Goal: Information Seeking & Learning: Learn about a topic

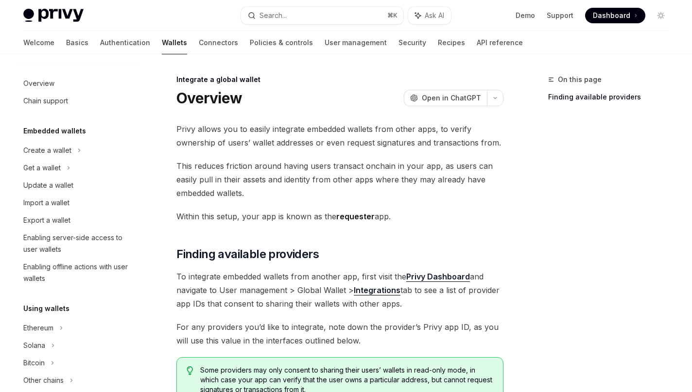
scroll to position [570, 0]
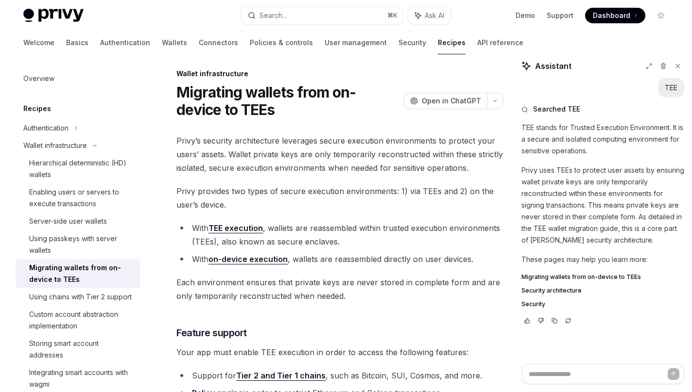
scroll to position [5, 0]
click at [494, 105] on button "button" at bounding box center [495, 101] width 17 height 17
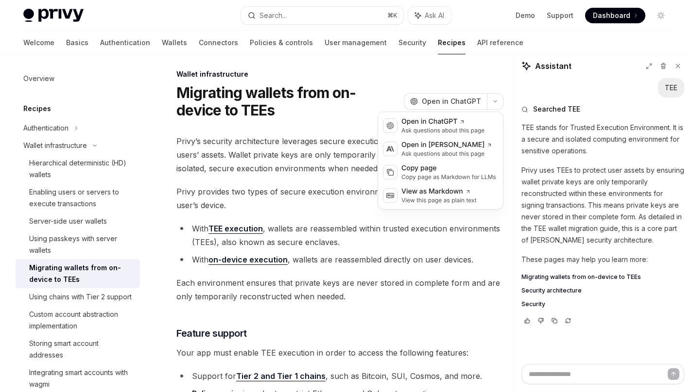
click at [474, 77] on div "Wallet infrastructure" at bounding box center [339, 74] width 327 height 10
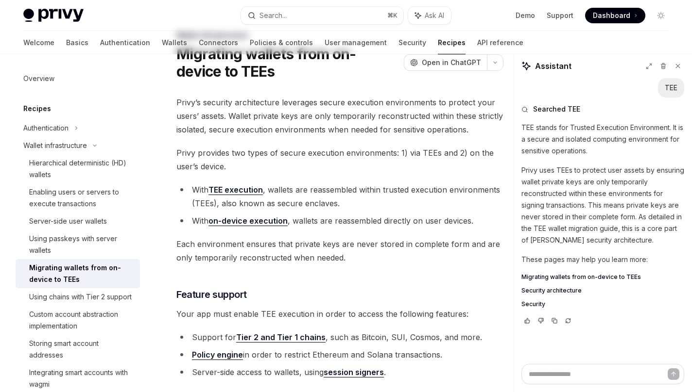
scroll to position [7, 0]
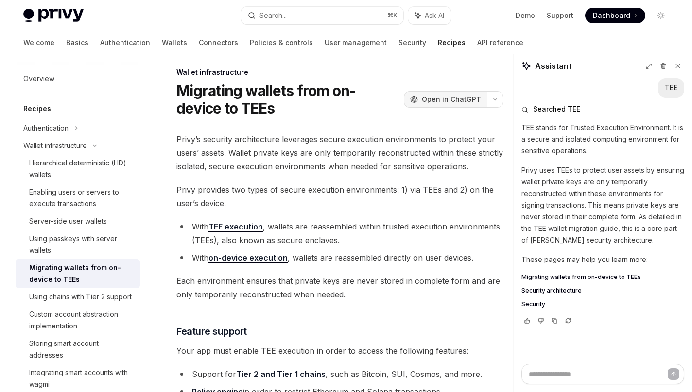
click at [442, 99] on span "Open in ChatGPT" at bounding box center [451, 100] width 59 height 10
click at [441, 99] on span "Open in ChatGPT" at bounding box center [451, 100] width 59 height 10
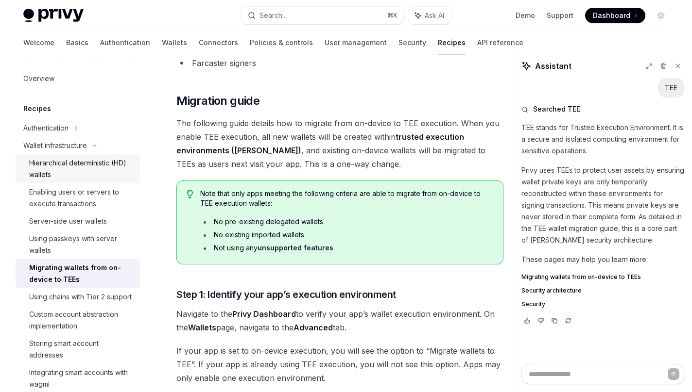
scroll to position [459, 0]
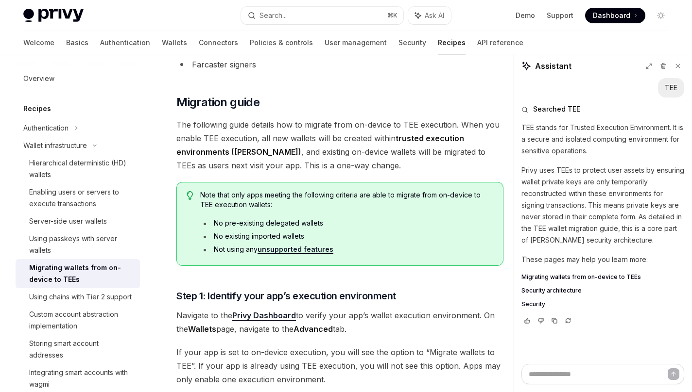
click at [256, 149] on span "The following guide details how to migrate from on-device to TEE execution. Whe…" at bounding box center [339, 145] width 327 height 54
click at [360, 123] on span "The following guide details how to migrate from on-device to TEE execution. Whe…" at bounding box center [339, 145] width 327 height 54
type textarea "*"
click at [394, 118] on span "The following guide details how to migrate from on-device to TEE execution. Whe…" at bounding box center [339, 145] width 327 height 54
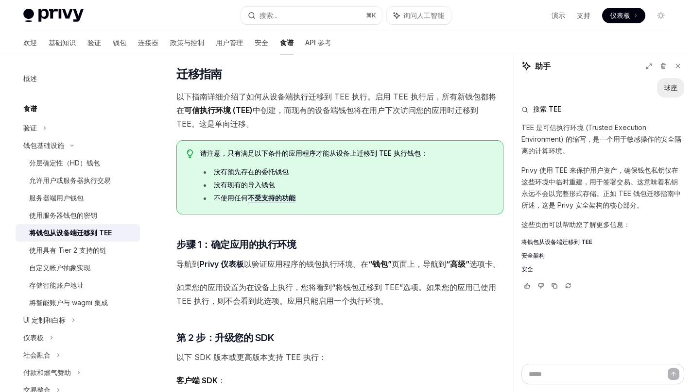
scroll to position [412, 0]
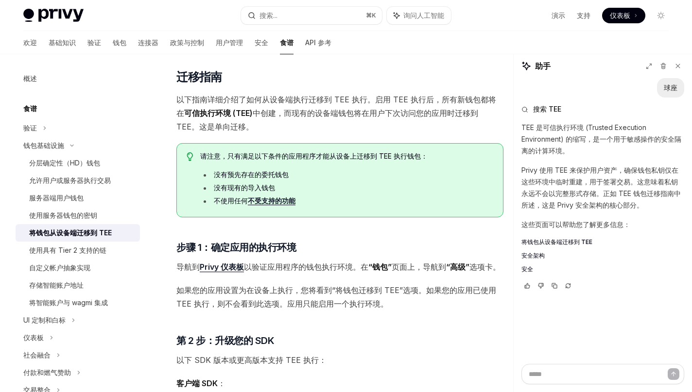
click at [312, 274] on span "导航到 Privy 仪表板 以验证应用程序的钱包执行环境。在 “钱包” 页面上，导航到 “高级” 选项卡。" at bounding box center [339, 267] width 327 height 14
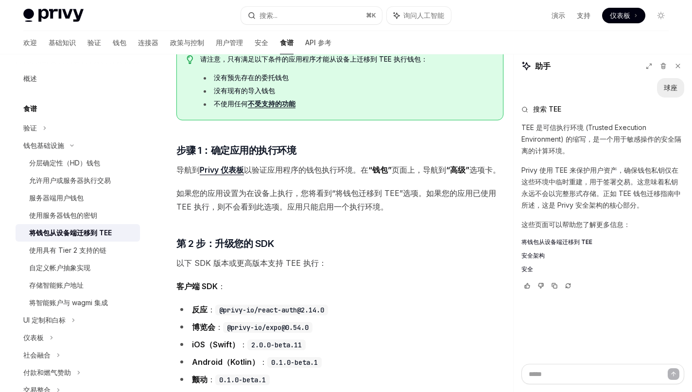
scroll to position [0, 0]
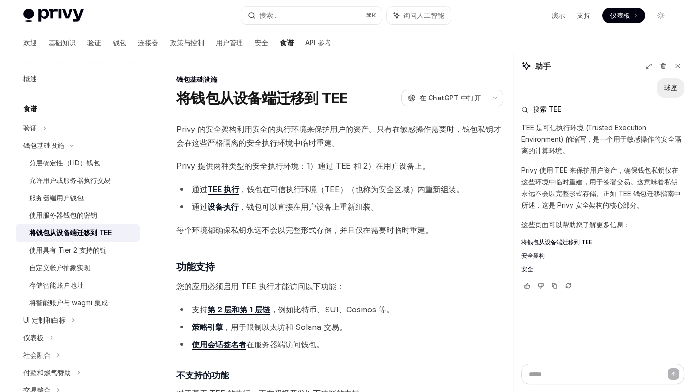
click at [387, 234] on font "每个环境都确保私钥永远不会以完整形式存储，并且仅在需要时临时重建。" at bounding box center [304, 230] width 256 height 10
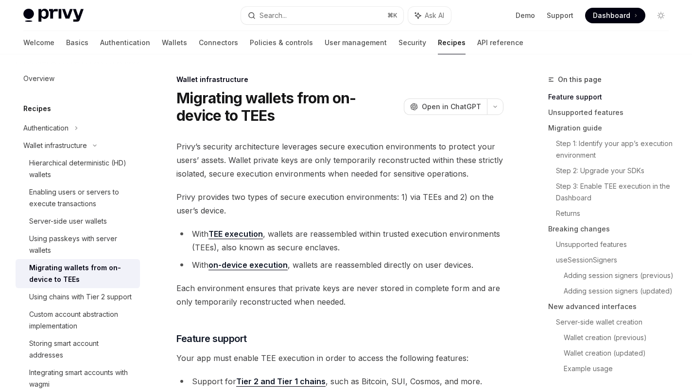
click at [278, 214] on span "Privy provides two types of secure execution environments: 1) via TEEs and 2) o…" at bounding box center [339, 203] width 327 height 27
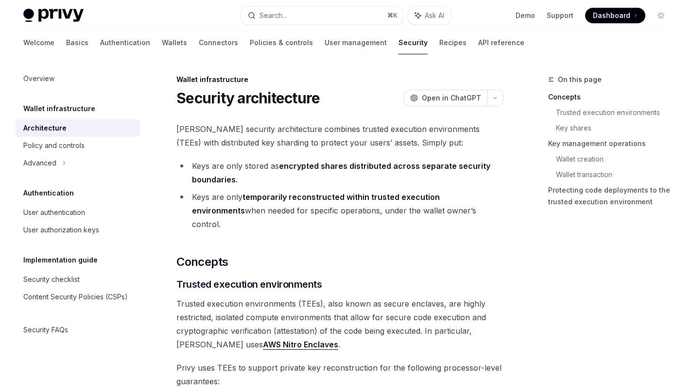
click at [300, 169] on strong "encrypted shares distributed across separate security boundaries." at bounding box center [341, 172] width 298 height 23
click at [357, 128] on span "[PERSON_NAME] security architecture combines trusted execution environments (TE…" at bounding box center [339, 135] width 327 height 27
copy span "execution"
click at [420, 217] on li "Keys are only temporarily reconstructed within trusted execution environments w…" at bounding box center [339, 210] width 327 height 41
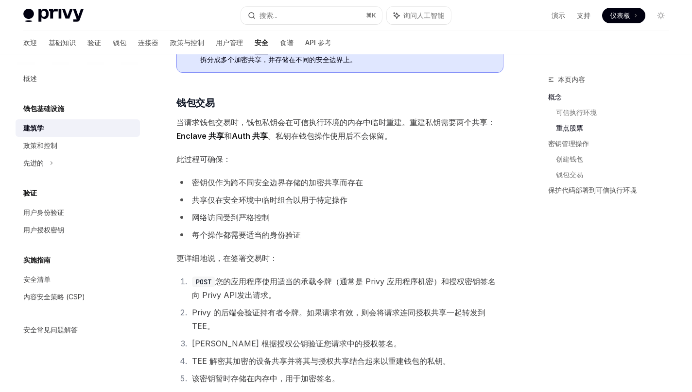
scroll to position [1147, 0]
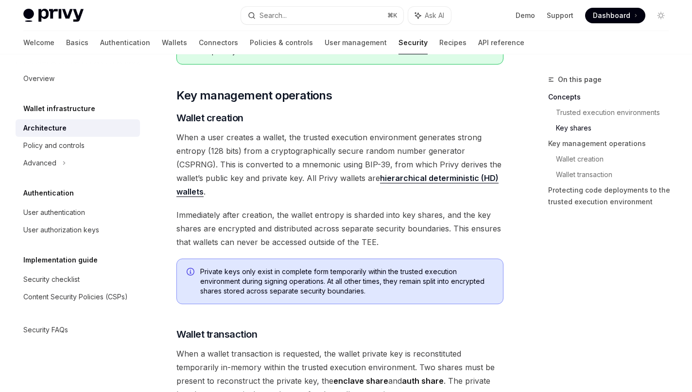
click at [291, 208] on span "Immediately after creation, the wallet entropy is sharded into key shares, and …" at bounding box center [339, 228] width 327 height 41
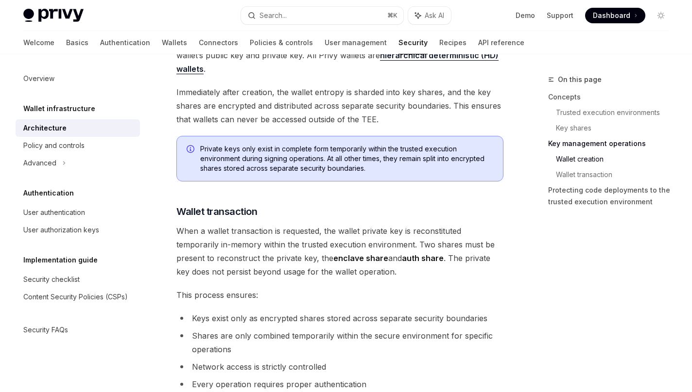
scroll to position [1282, 0]
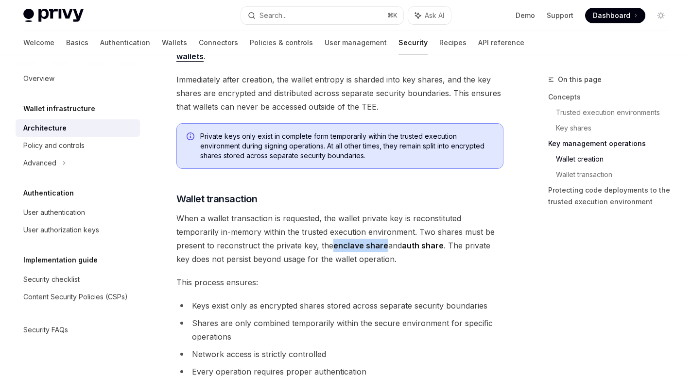
copy strong "enclave share"
drag, startPoint x: 333, startPoint y: 219, endPoint x: 385, endPoint y: 221, distance: 52.0
click at [385, 221] on span "When a wallet transaction is requested, the wallet private key is reconstituted…" at bounding box center [339, 239] width 327 height 54
click at [353, 237] on span "When a wallet transaction is requested, the wallet private key is reconstituted…" at bounding box center [339, 239] width 327 height 54
copy strong "enclave share"
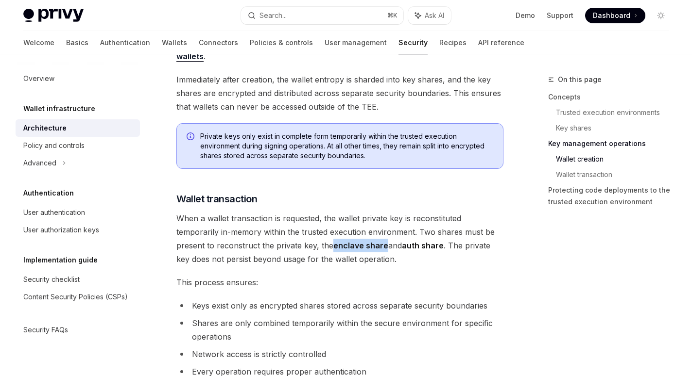
drag, startPoint x: 333, startPoint y: 219, endPoint x: 383, endPoint y: 215, distance: 50.1
click at [383, 241] on strong "enclave share" at bounding box center [360, 246] width 55 height 10
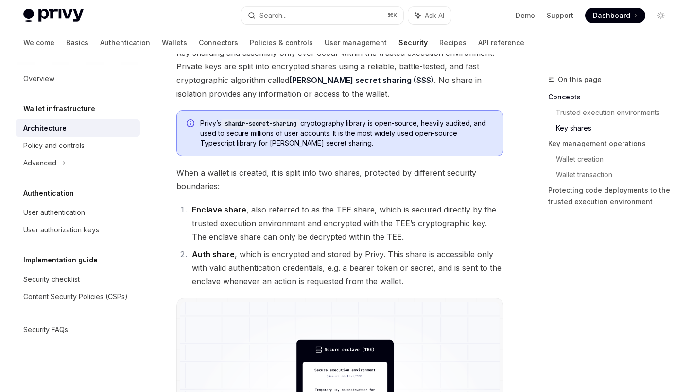
click at [278, 214] on li "Enclave share , also referred to as the TEE share, which is secured directly by…" at bounding box center [346, 223] width 314 height 41
click at [269, 232] on ol "Enclave share , also referred to as the TEE share, which is secured directly by…" at bounding box center [339, 245] width 327 height 85
click at [294, 248] on li "Auth share , which is encrypted and stored by Privy. This share is accessible o…" at bounding box center [346, 268] width 314 height 41
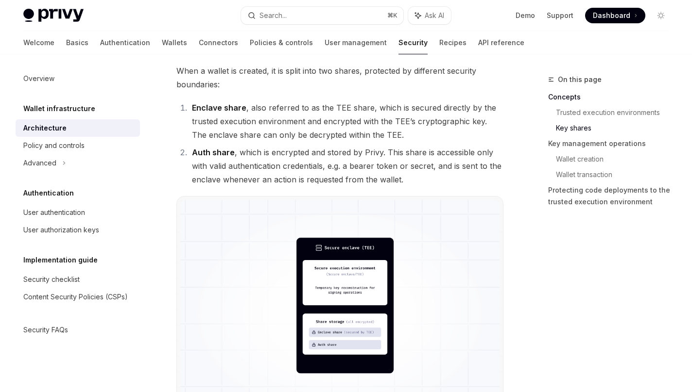
scroll to position [684, 0]
click at [334, 270] on img at bounding box center [339, 314] width 319 height 228
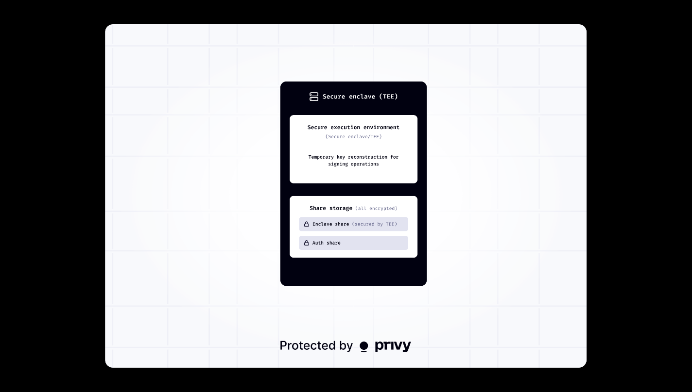
click at [70, 171] on div at bounding box center [346, 196] width 692 height 392
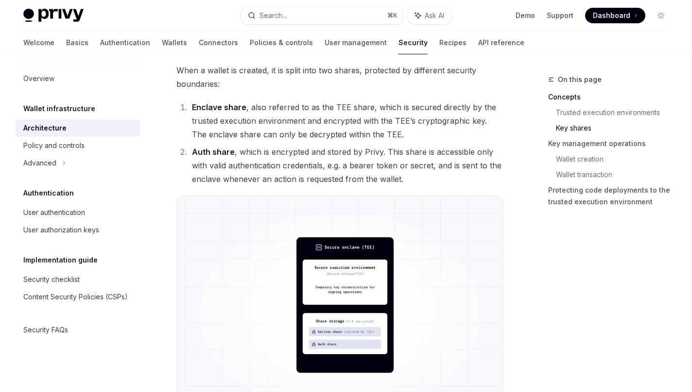
click at [315, 120] on li "Enclave share , also referred to as the TEE share, which is secured directly by…" at bounding box center [346, 121] width 314 height 41
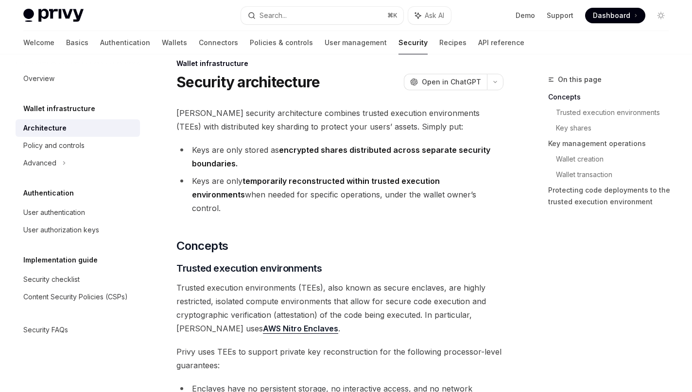
scroll to position [0, 0]
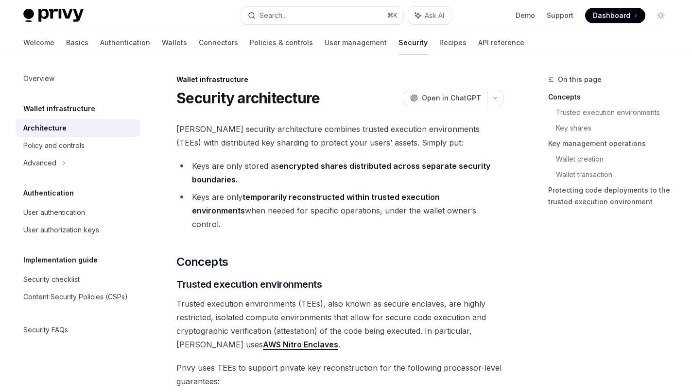
click at [270, 143] on span "Privy’s security architecture combines trusted execution environments (TEEs) wi…" at bounding box center [339, 135] width 327 height 27
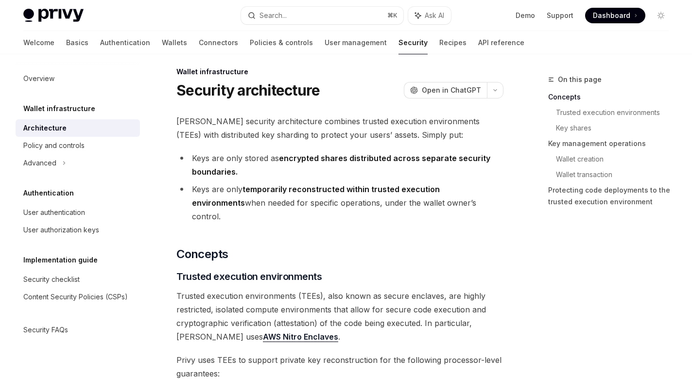
scroll to position [43, 0]
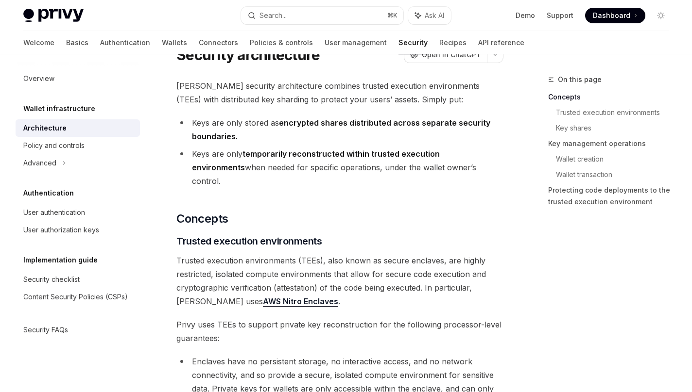
click at [318, 256] on span "Trusted execution environments (TEEs), also known as secure enclaves, are highl…" at bounding box center [339, 281] width 327 height 54
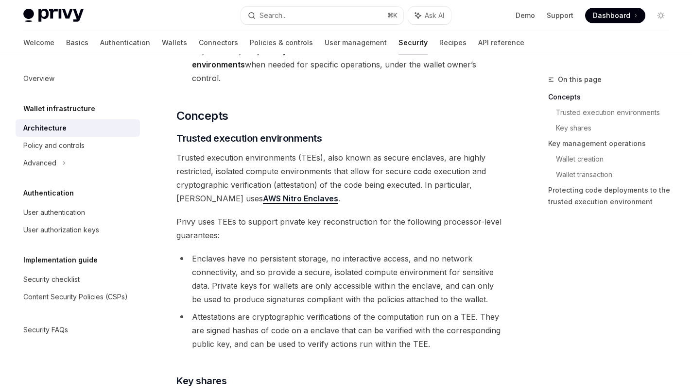
scroll to position [147, 0]
click at [238, 150] on span "Trusted execution environments (TEEs), also known as secure enclaves, are highl…" at bounding box center [339, 177] width 327 height 54
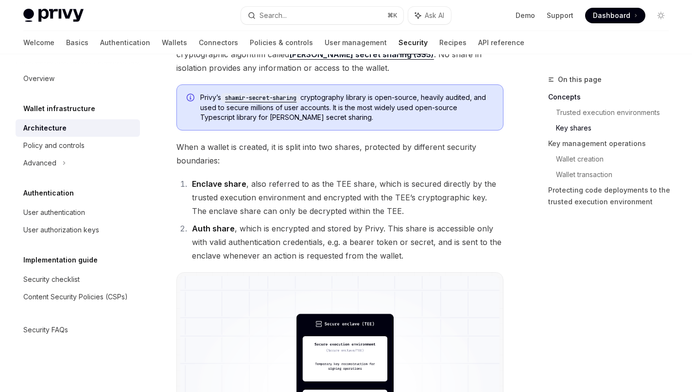
scroll to position [605, 0]
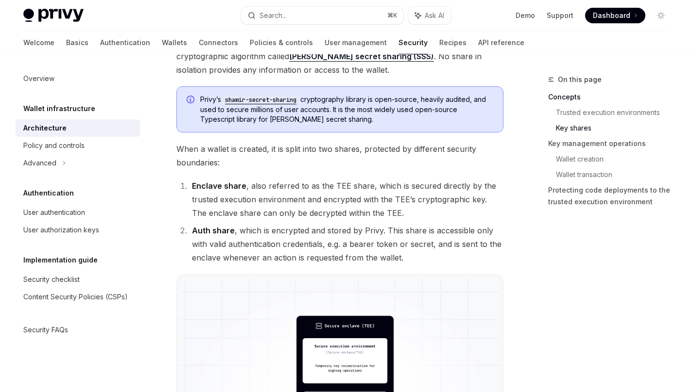
click at [399, 182] on li "Enclave share , also referred to as the TEE share, which is secured directly by…" at bounding box center [346, 199] width 314 height 41
click at [569, 128] on link "Key shares" at bounding box center [616, 128] width 120 height 16
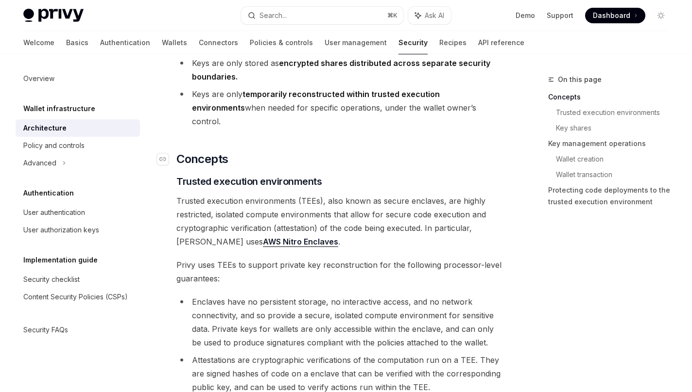
scroll to position [103, 0]
click at [415, 194] on span "Trusted execution environments (TEEs), also known as secure enclaves, are highl…" at bounding box center [339, 221] width 327 height 54
copy span "enclaves"
click at [422, 194] on span "Trusted execution environments (TEEs), also known as secure enclaves, are highl…" at bounding box center [339, 221] width 327 height 54
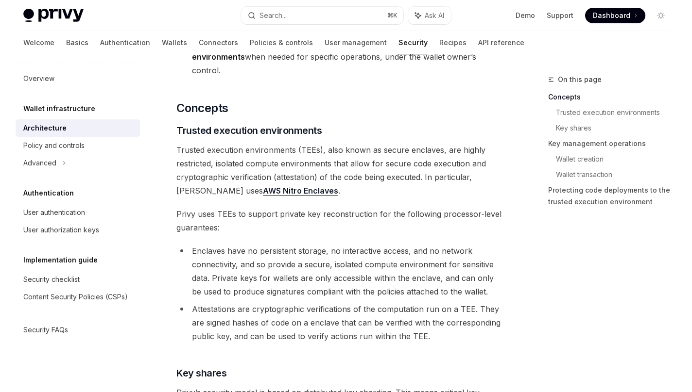
scroll to position [155, 0]
click at [342, 206] on span "Privy uses TEEs to support private key reconstruction for the following process…" at bounding box center [339, 219] width 327 height 27
copy span "reconstruction"
click at [361, 217] on span "Privy uses TEEs to support private key reconstruction for the following process…" at bounding box center [339, 219] width 327 height 27
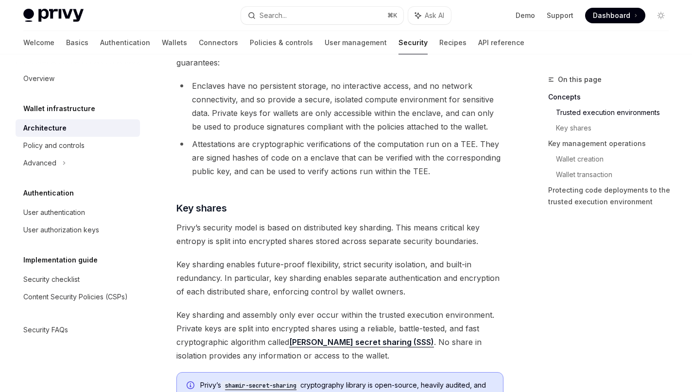
scroll to position [339, 0]
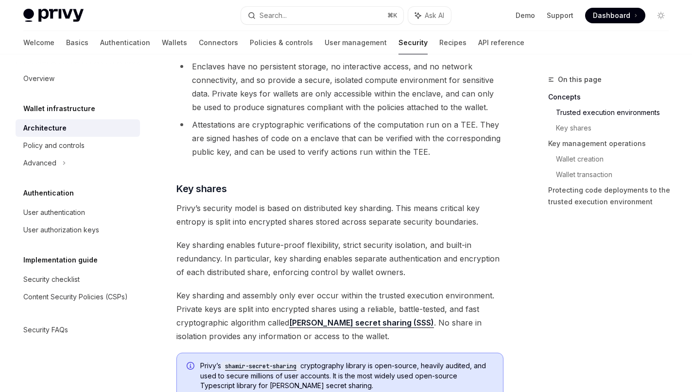
click at [370, 202] on span "Privy’s security model is based on distributed key sharding. This means critica…" at bounding box center [339, 215] width 327 height 27
copy span "sharding"
click at [370, 202] on span "Privy’s security model is based on distributed key sharding. This means critica…" at bounding box center [339, 215] width 327 height 27
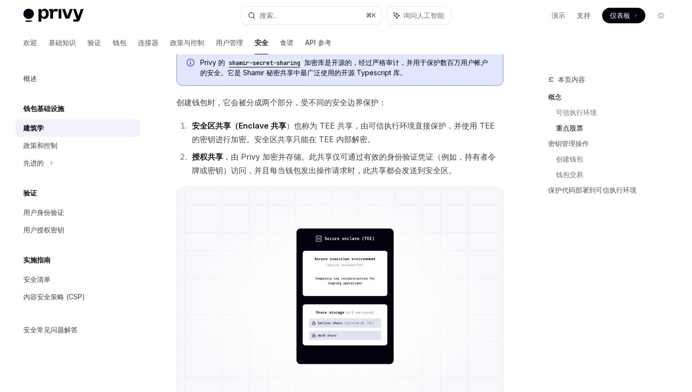
scroll to position [415, 0]
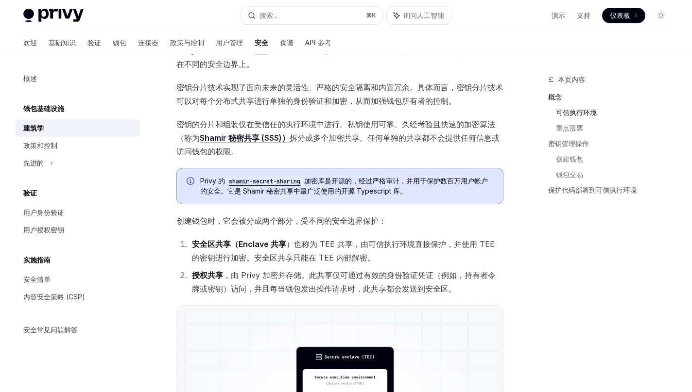
click at [412, 119] on font "密钥的分片和组装仅在受信任的执行环境中进行。私钥使用可靠、久经考验且快速的加密算法（称为" at bounding box center [335, 130] width 319 height 23
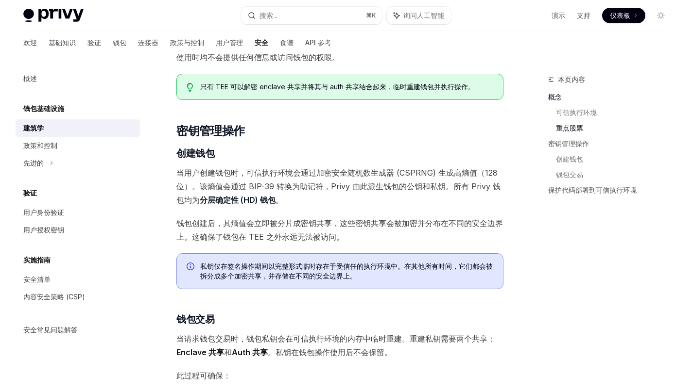
scroll to position [929, 0]
drag, startPoint x: 286, startPoint y: 195, endPoint x: 184, endPoint y: 164, distance: 106.6
click at [184, 164] on div "Privy 的安全架构将可信执行环境 (TEE) 与分布式密钥分片相结合，以保护用户的资产。简而言之： 密钥仅存储为 分布在不同安全边界上的加密共享。 在钱包…" at bounding box center [339, 102] width 327 height 1819
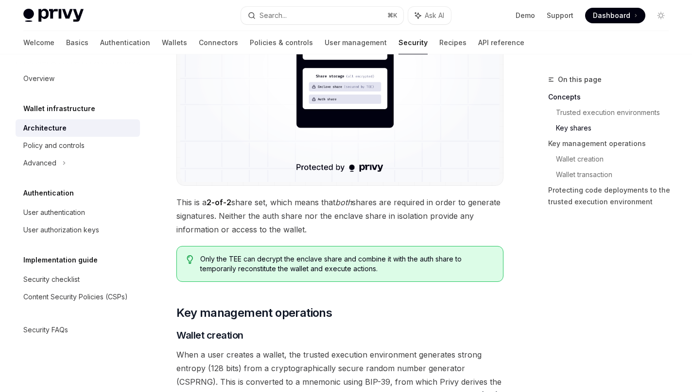
click at [329, 200] on span "This is a 2-of-2 share set, which means that both shares are required in order …" at bounding box center [339, 216] width 327 height 41
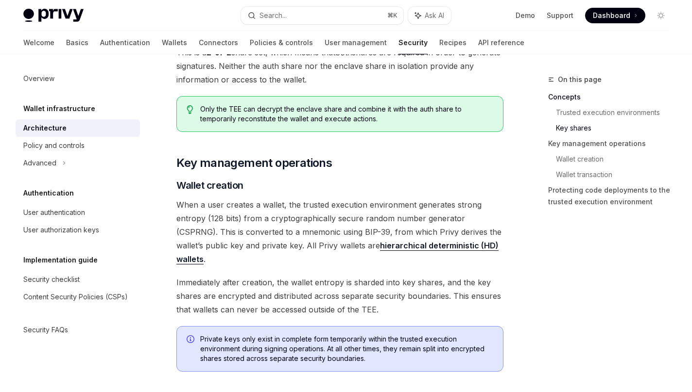
scroll to position [1080, 0]
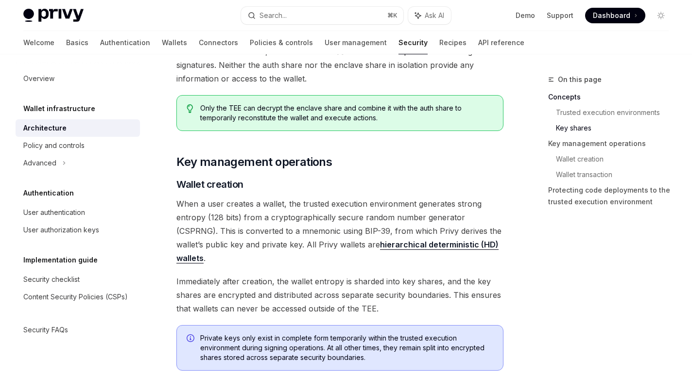
click at [335, 209] on span "When a user creates a wallet, the trusted execution environment generates stron…" at bounding box center [339, 231] width 327 height 68
click at [276, 199] on span "When a user creates a wallet, the trusted execution environment generates stron…" at bounding box center [339, 231] width 327 height 68
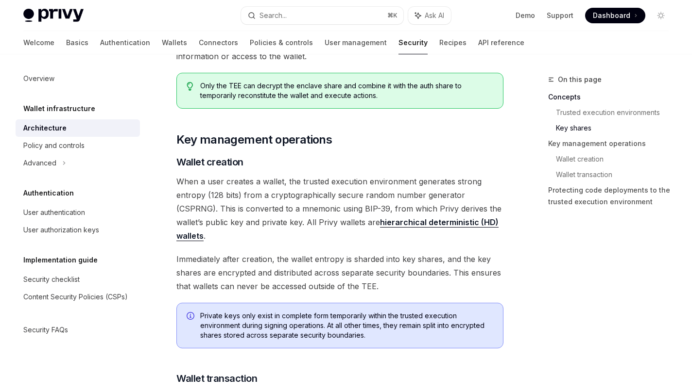
scroll to position [1114, 0]
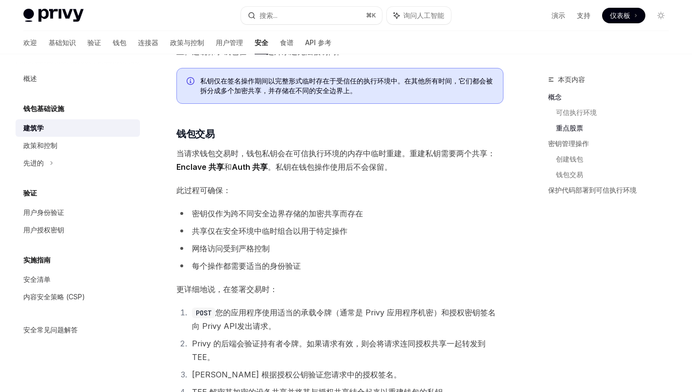
click at [302, 256] on ul "密钥仅作为跨不同安全边界存储的加密共享而存在 共享仅在安全环境中临时组合以用于特定操作 网络访问受到严格控制 每个操作都需要适当的身份验证" at bounding box center [339, 240] width 327 height 66
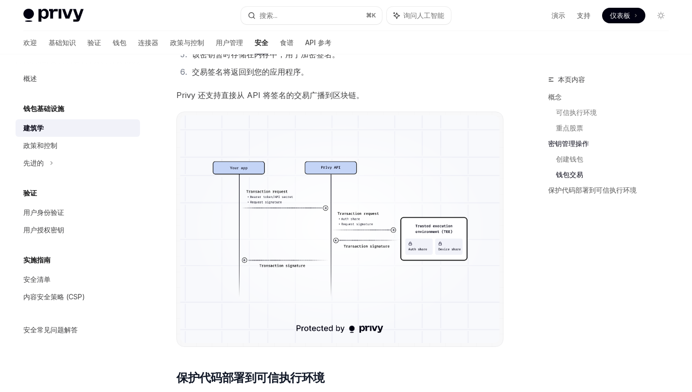
scroll to position [1477, 0]
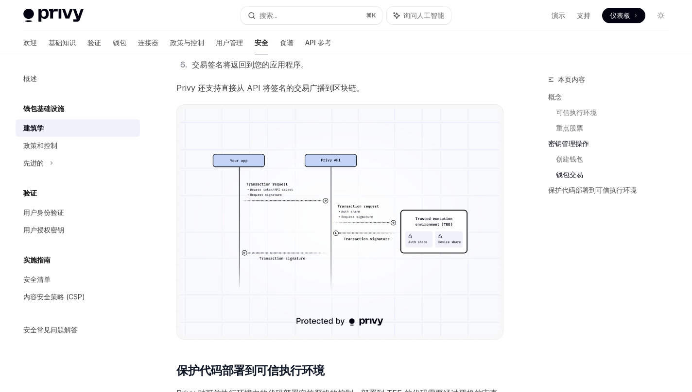
click at [328, 213] on img at bounding box center [339, 222] width 319 height 228
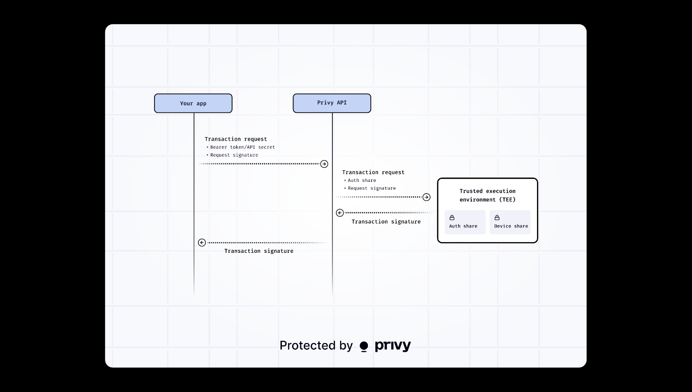
click at [58, 49] on div at bounding box center [346, 196] width 692 height 392
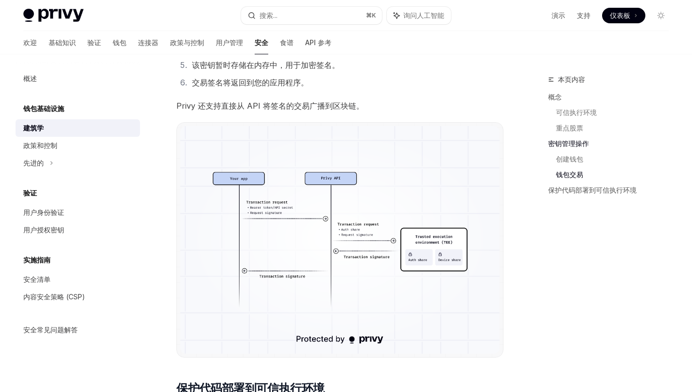
scroll to position [1456, 0]
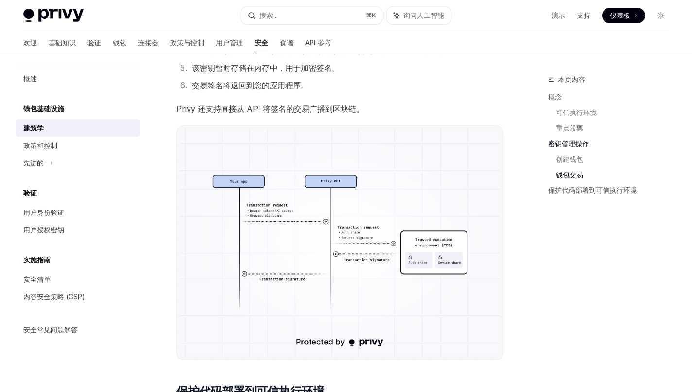
click at [251, 212] on img at bounding box center [339, 243] width 319 height 228
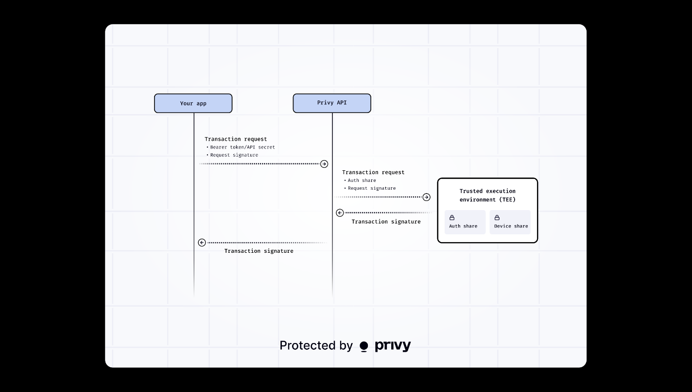
click at [583, 35] on img at bounding box center [345, 196] width 481 height 344
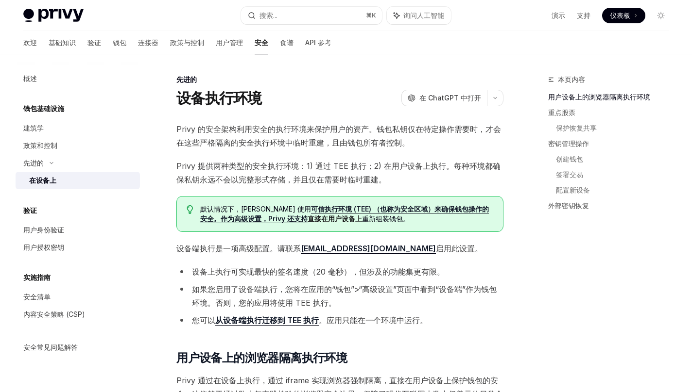
click at [453, 282] on ul "设备上执行可实现最快的签名速度（20 毫秒），但涉及的功能集更有限。 如果您启用了设备端执行，您将在应用的“钱包”>“高级设置”页面中看到“设备端”作为钱包环…" at bounding box center [339, 296] width 327 height 62
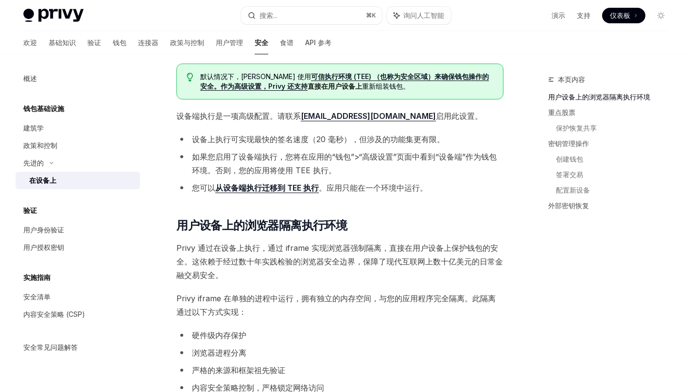
scroll to position [136, 0]
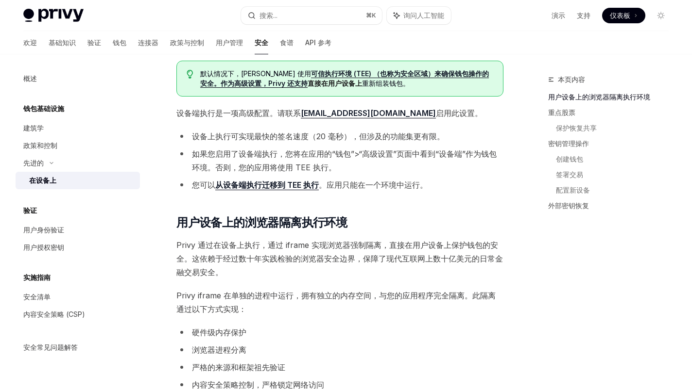
click at [288, 246] on font "Privy 通过在设备上执行，通过 iframe 实现浏览器强制隔离，直接在用户设备上保护钱包的安全。这依赖于经过数十年实践检验的浏览器安全边界，保障了现代互…" at bounding box center [339, 258] width 326 height 37
copy font "iframe"
click at [325, 269] on span "Privy 通过在设备上执行，通过 iframe 实现浏览器强制隔离，直接在用户设备上保护钱包的安全。这依赖于经过数十年实践检验的浏览器安全边界，保障了现代互…" at bounding box center [339, 259] width 327 height 41
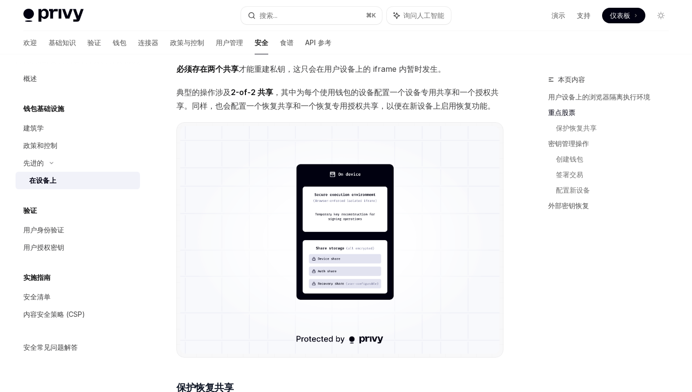
scroll to position [712, 0]
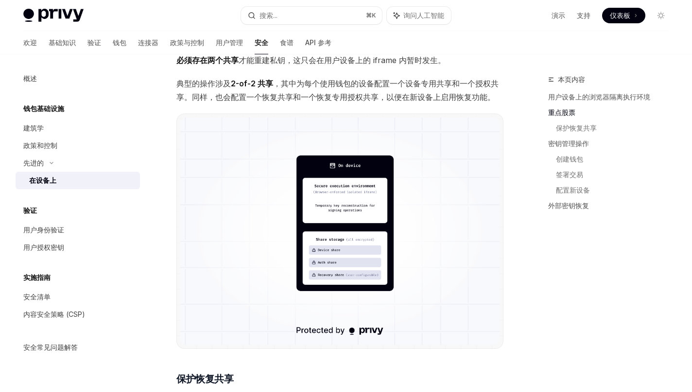
click at [380, 244] on img at bounding box center [339, 232] width 319 height 228
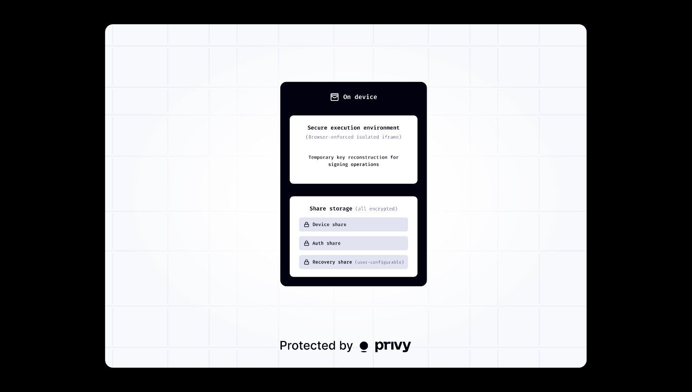
click at [609, 121] on div at bounding box center [346, 196] width 692 height 392
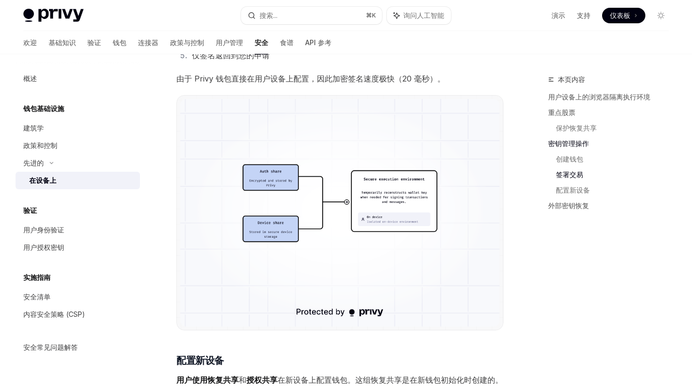
scroll to position [1612, 0]
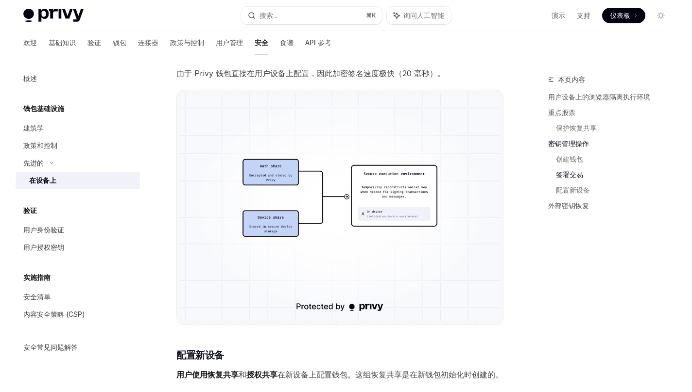
click at [405, 259] on img at bounding box center [339, 208] width 319 height 228
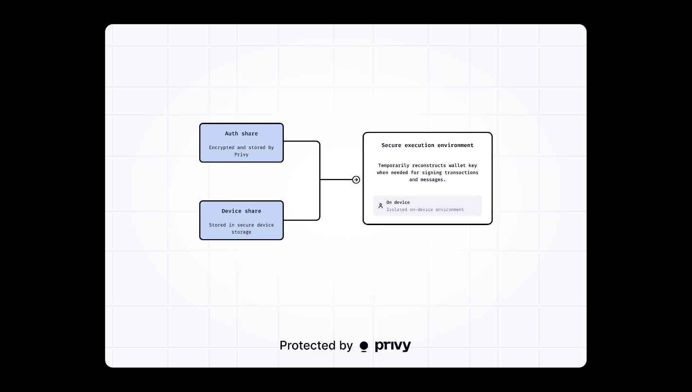
click at [405, 259] on img at bounding box center [345, 196] width 481 height 344
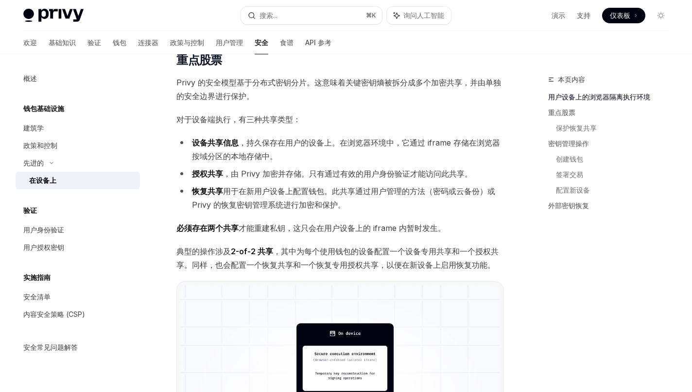
scroll to position [542, 0]
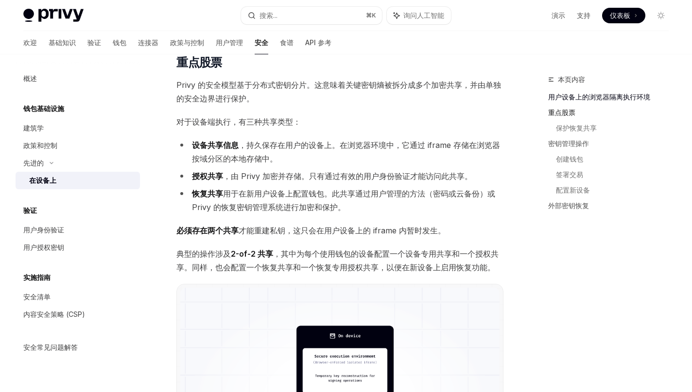
click at [563, 112] on font "重点股票" at bounding box center [561, 112] width 27 height 8
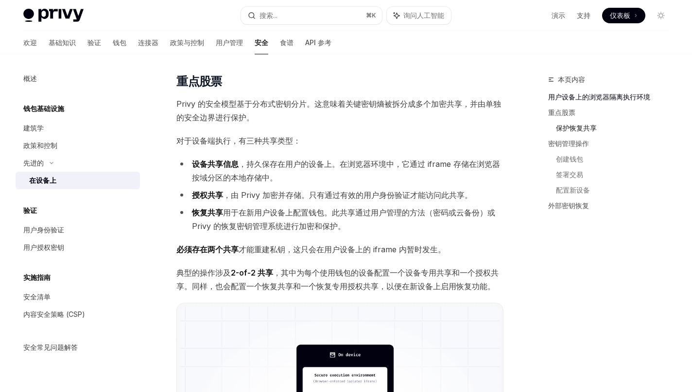
click at [568, 125] on font "保护恢复共享" at bounding box center [576, 128] width 41 height 8
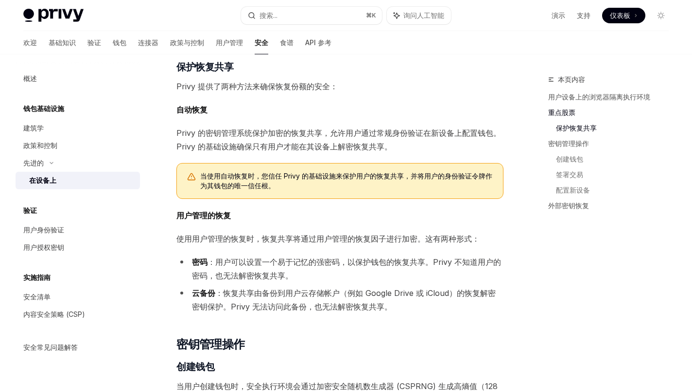
click at [565, 112] on font "重点股票" at bounding box center [561, 112] width 27 height 8
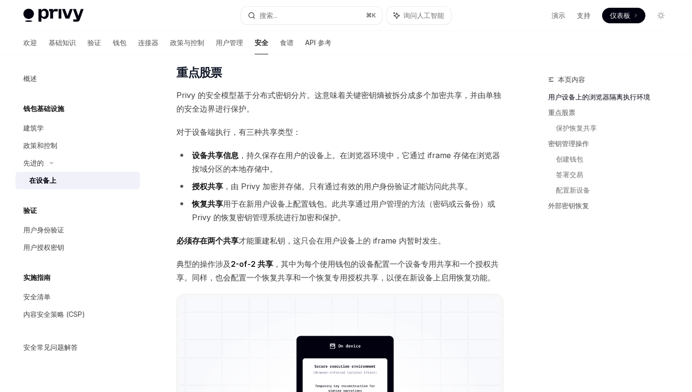
scroll to position [538, 0]
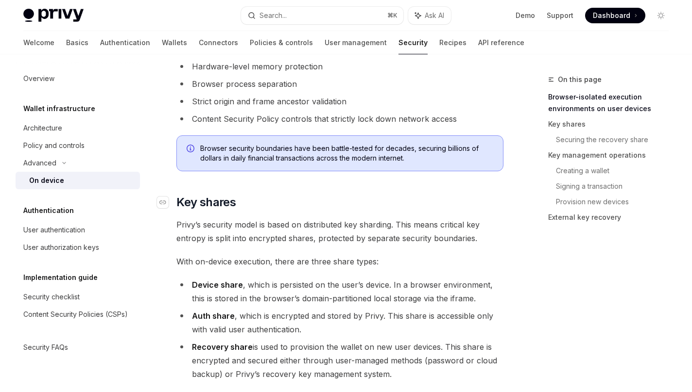
click at [356, 207] on h2 "​ Key shares" at bounding box center [339, 203] width 327 height 16
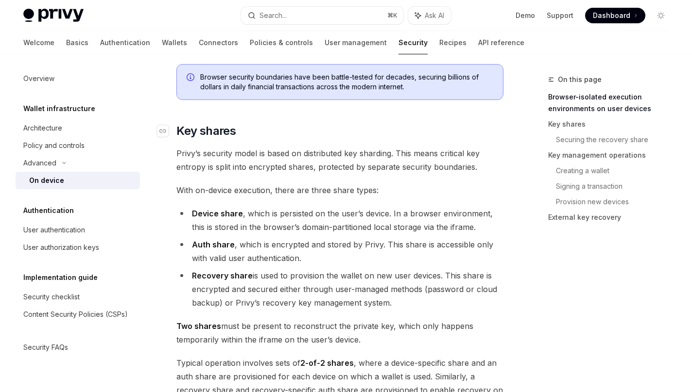
scroll to position [610, 0]
click at [441, 256] on li "Auth share , which is encrypted and stored by Privy. This share is accessible o…" at bounding box center [339, 251] width 327 height 27
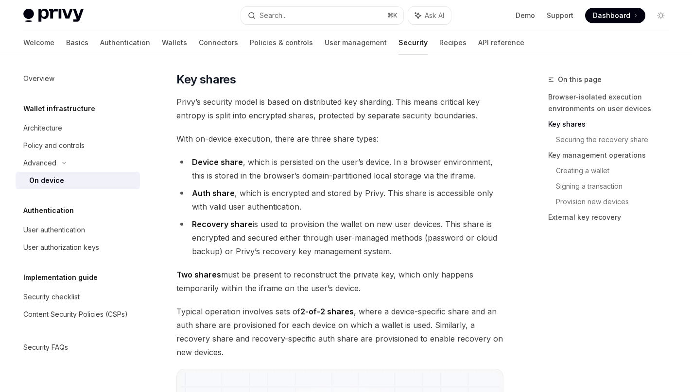
scroll to position [662, 0]
click at [381, 285] on span "Two shares must be present to reconstruct the private key, which only happens t…" at bounding box center [339, 280] width 327 height 27
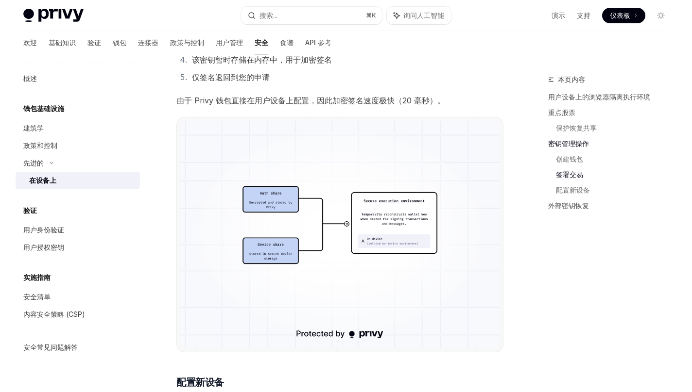
scroll to position [1585, 0]
click at [300, 239] on img at bounding box center [339, 234] width 319 height 228
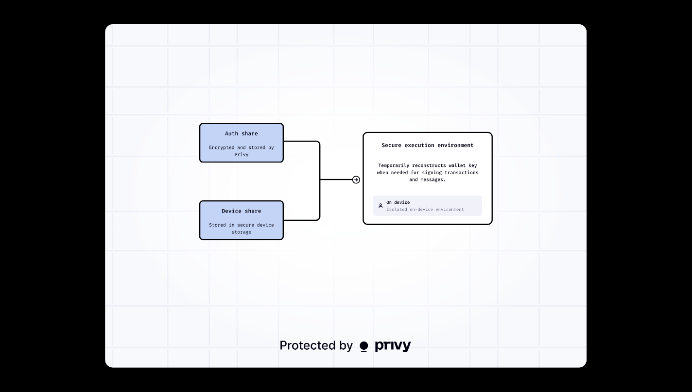
click at [43, 41] on div at bounding box center [346, 196] width 692 height 392
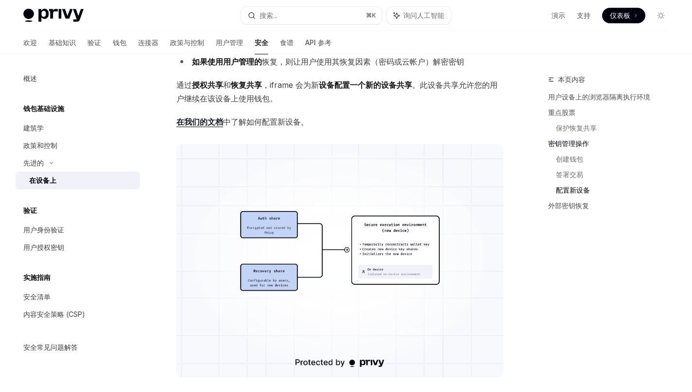
scroll to position [2003, 0]
click at [342, 128] on span "在我们的文档 中了解如何配置新设备 。" at bounding box center [339, 122] width 327 height 14
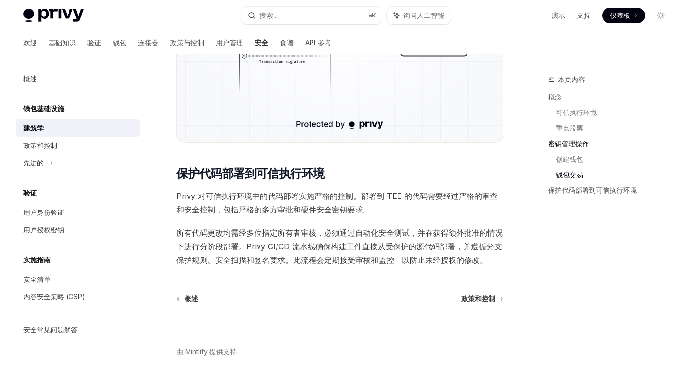
scroll to position [1673, 0]
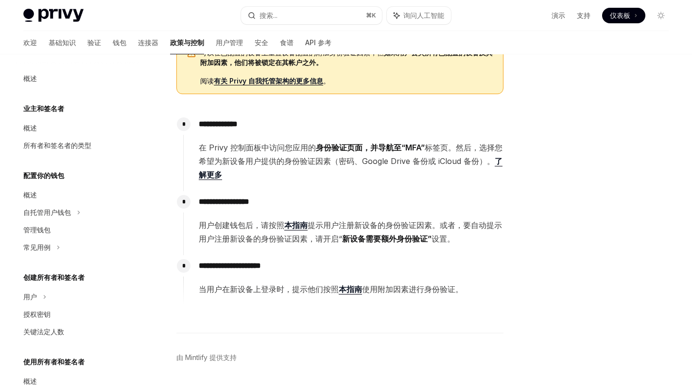
scroll to position [192, 0]
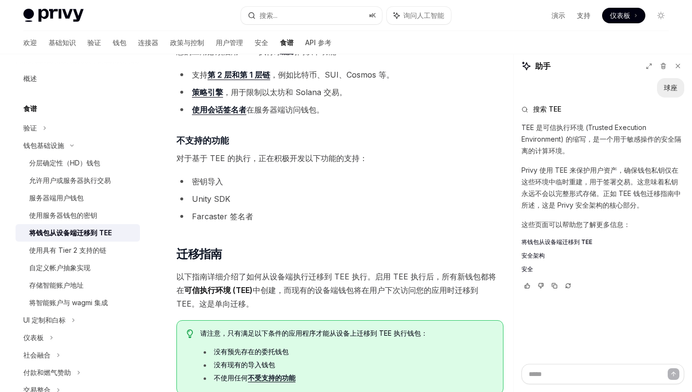
scroll to position [237, 0]
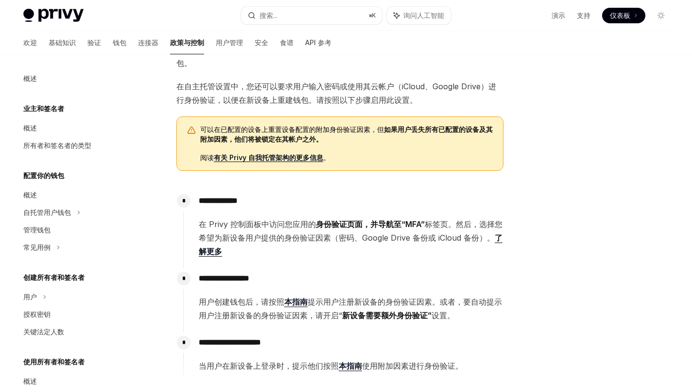
scroll to position [118, 0]
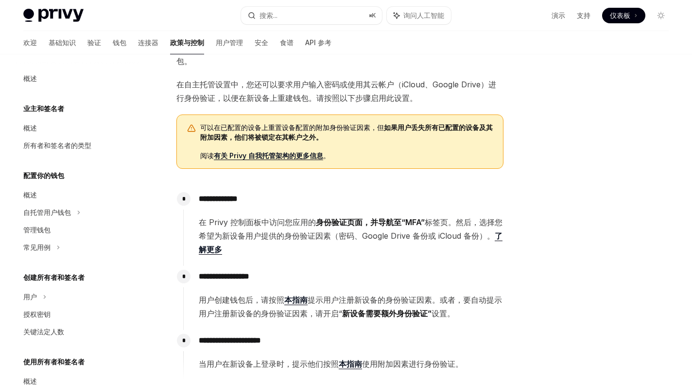
click at [249, 251] on font "了解更多" at bounding box center [351, 242] width 304 height 23
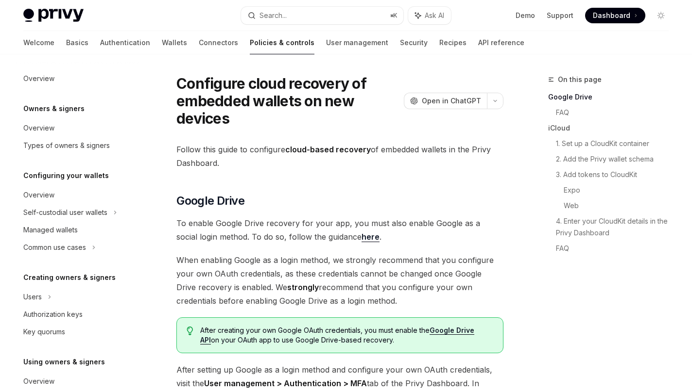
click at [54, 110] on h5 "Owners & signers" at bounding box center [53, 109] width 61 height 12
click at [46, 106] on h5 "Owners & signers" at bounding box center [53, 109] width 61 height 12
click at [37, 76] on div "Overview" at bounding box center [38, 79] width 31 height 12
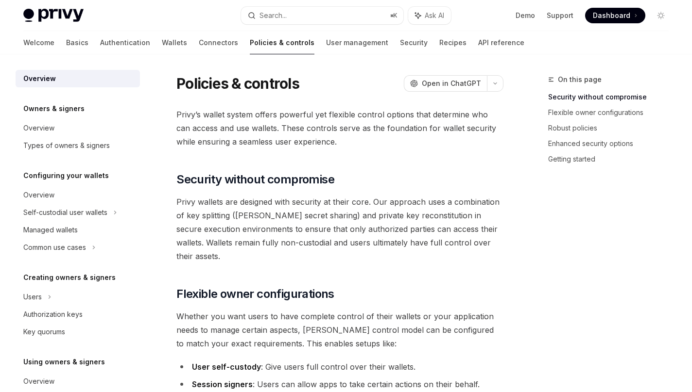
click at [378, 146] on span "Privy’s wallet system offers powerful yet flexible control options that determi…" at bounding box center [339, 128] width 327 height 41
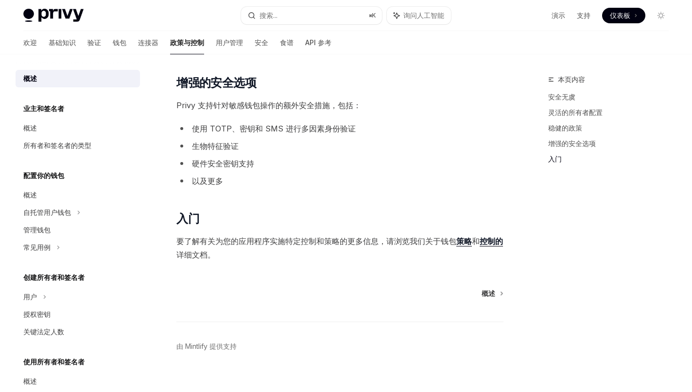
scroll to position [756, 0]
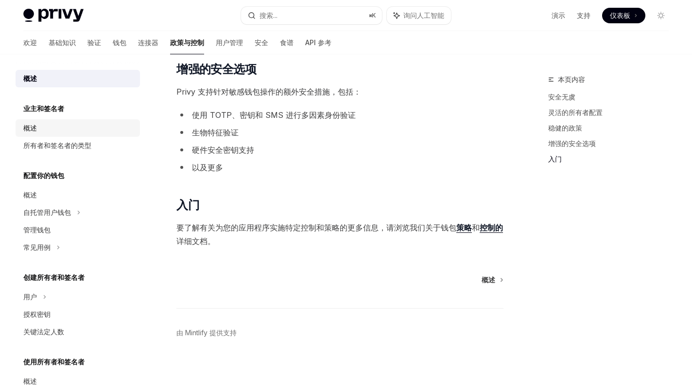
click at [31, 125] on font "概述" at bounding box center [30, 128] width 14 height 8
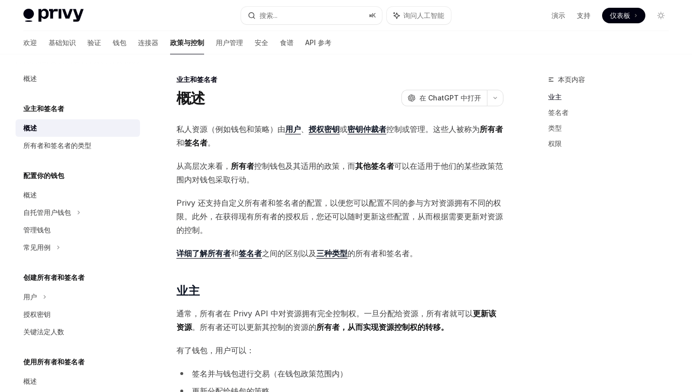
click at [295, 89] on div "概述 OpenAI 在 ChatGPT 中打开" at bounding box center [339, 97] width 327 height 17
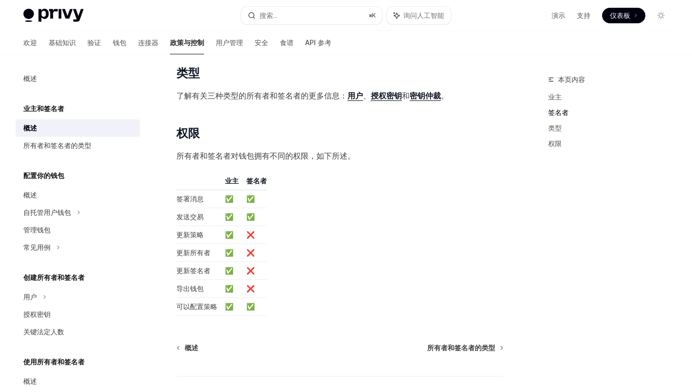
scroll to position [741, 0]
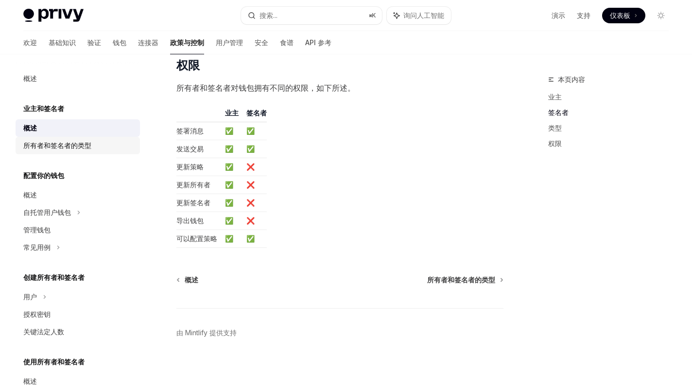
click at [69, 150] on div "所有者和签名者的类型" at bounding box center [57, 146] width 68 height 12
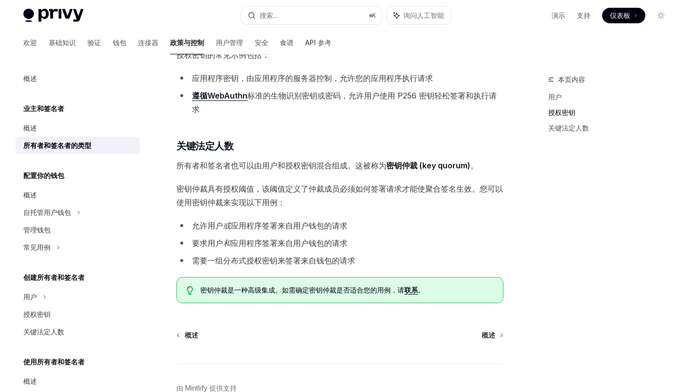
scroll to position [286, 0]
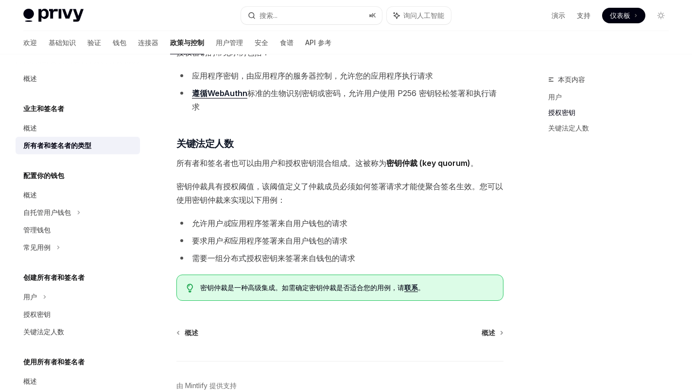
click at [47, 113] on font "配置你的钱包" at bounding box center [43, 108] width 41 height 8
click at [35, 191] on font "概述" at bounding box center [30, 195] width 14 height 8
type textarea "*"
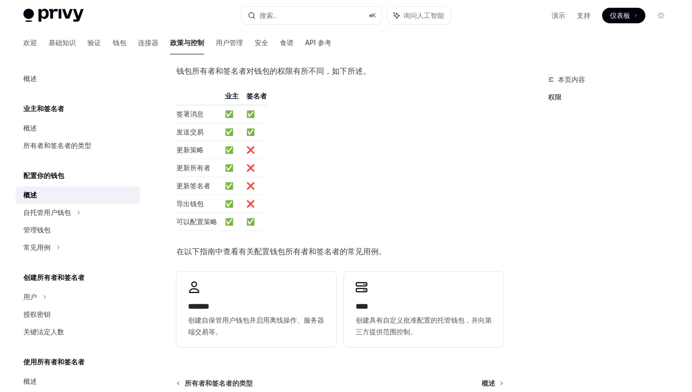
scroll to position [236, 0]
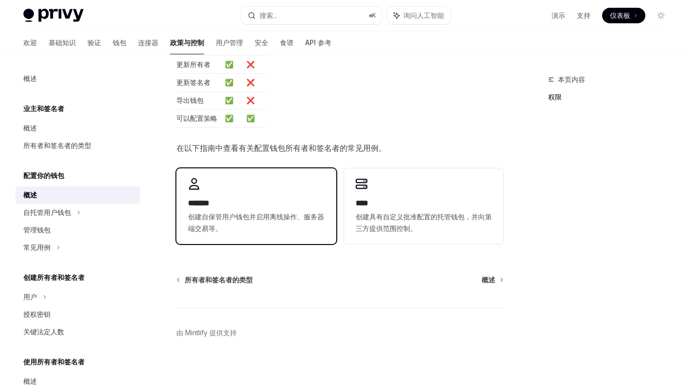
click at [254, 196] on div "******* 创建自保管用户钱包并启用离线操作、服务器端交易等。" at bounding box center [255, 207] width 159 height 76
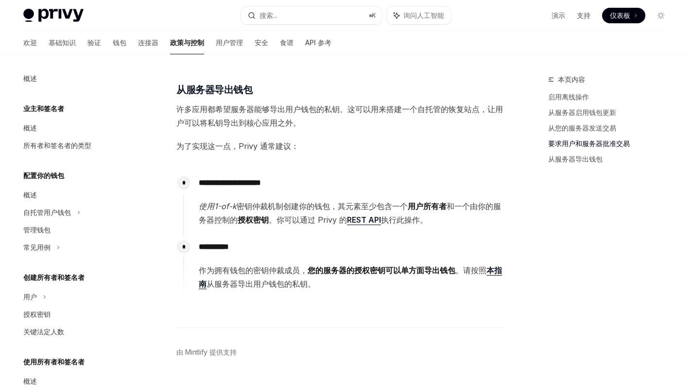
scroll to position [1446, 0]
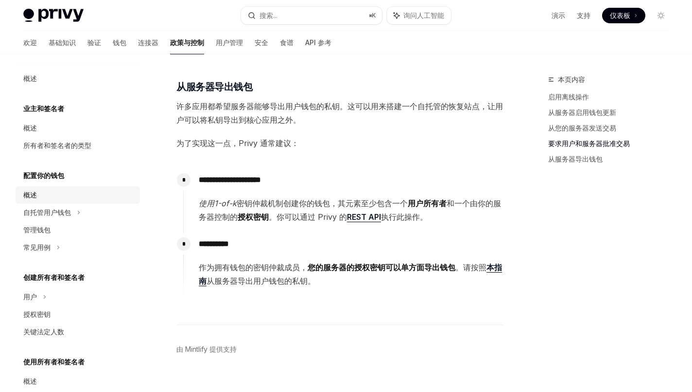
click at [37, 198] on font "概述" at bounding box center [30, 195] width 14 height 8
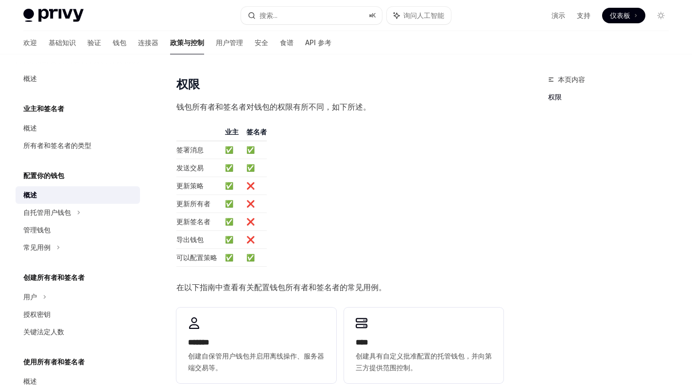
scroll to position [97, 0]
click at [32, 219] on div "自托管用户钱包" at bounding box center [78, 212] width 124 height 17
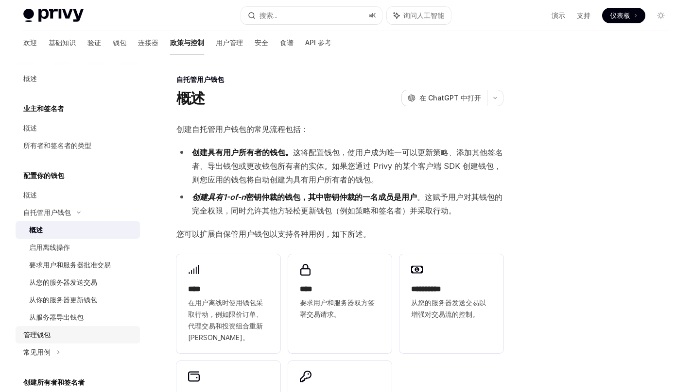
click at [48, 331] on font "管理钱包" at bounding box center [36, 335] width 27 height 8
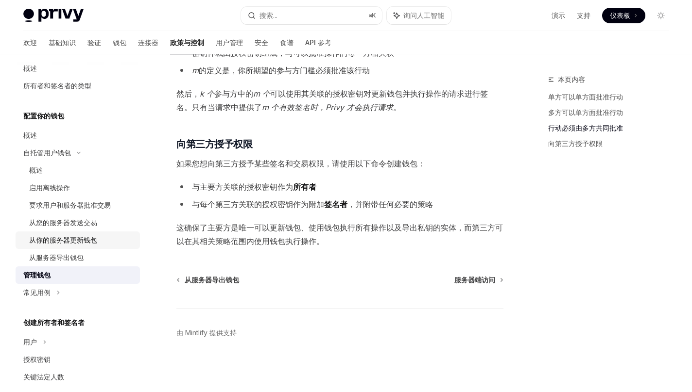
scroll to position [62, 0]
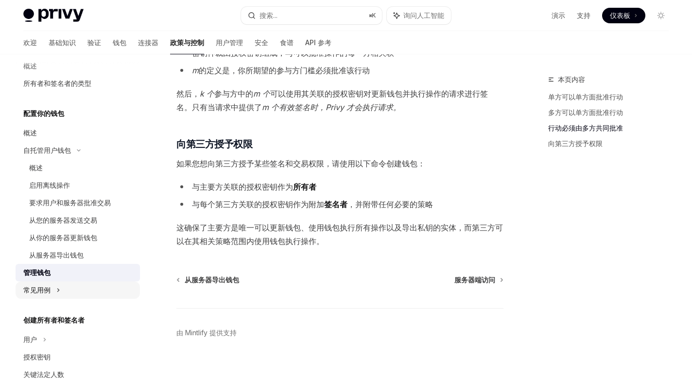
click at [48, 291] on font "常见用例" at bounding box center [36, 290] width 27 height 8
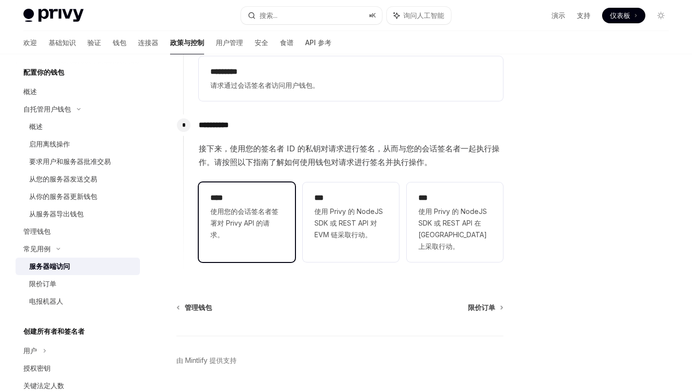
scroll to position [271, 0]
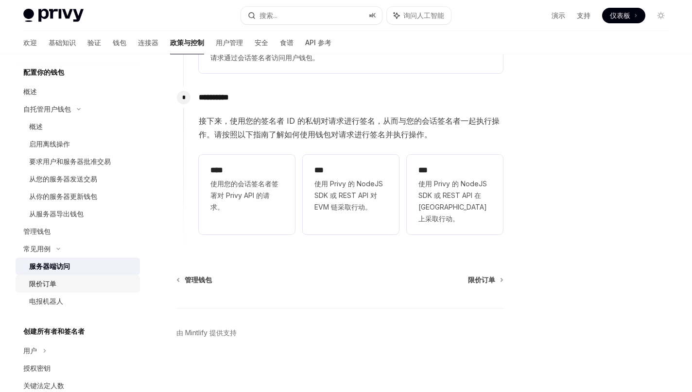
click at [50, 281] on font "限价订单" at bounding box center [42, 284] width 27 height 8
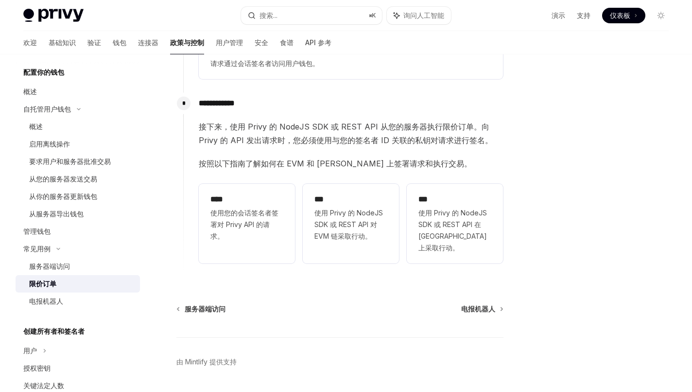
scroll to position [274, 0]
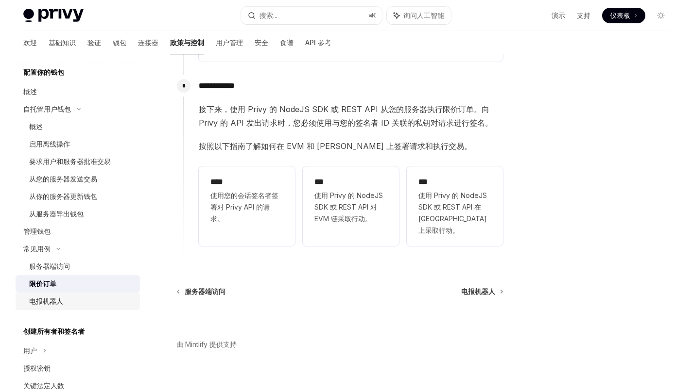
click at [54, 299] on font "电报机器人" at bounding box center [46, 301] width 34 height 8
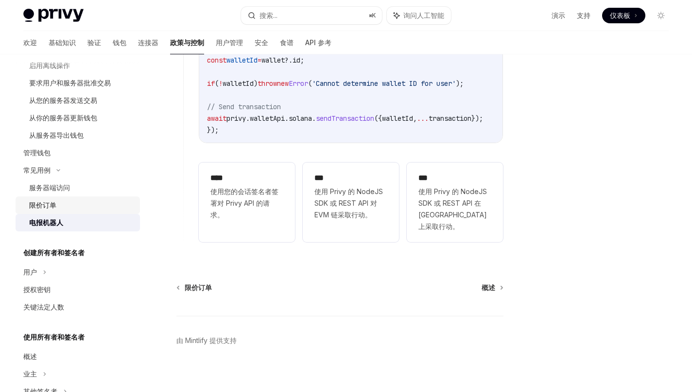
scroll to position [205, 0]
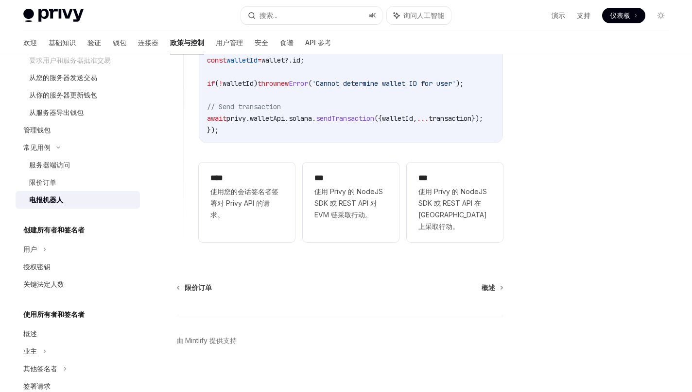
click at [34, 245] on font "用户" at bounding box center [30, 249] width 14 height 8
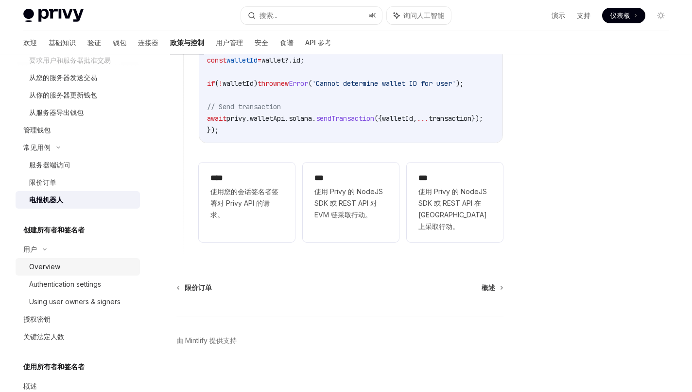
click at [46, 263] on div "Overview" at bounding box center [44, 267] width 31 height 12
click at [39, 251] on icon at bounding box center [45, 250] width 12 height 4
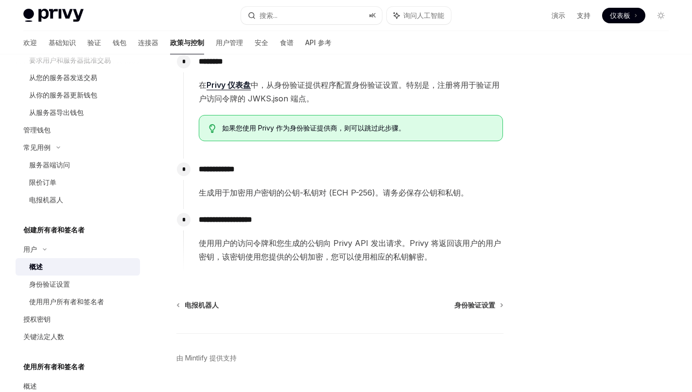
scroll to position [309, 0]
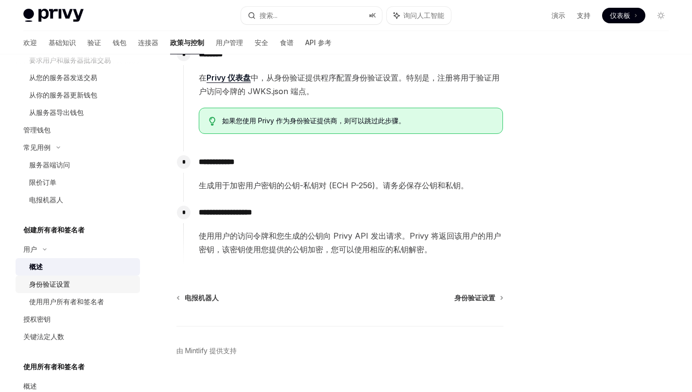
click at [33, 276] on link "身份验证设置" at bounding box center [78, 284] width 124 height 17
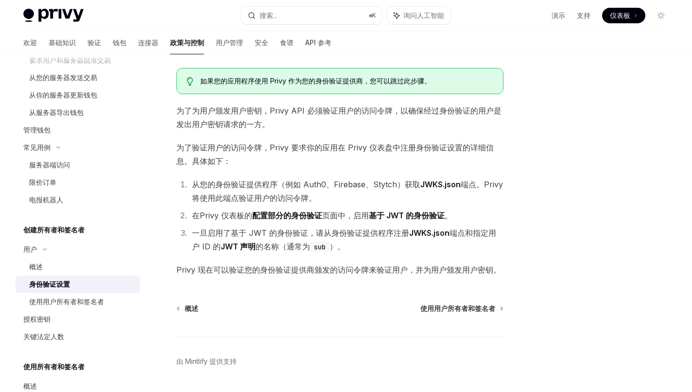
scroll to position [82, 0]
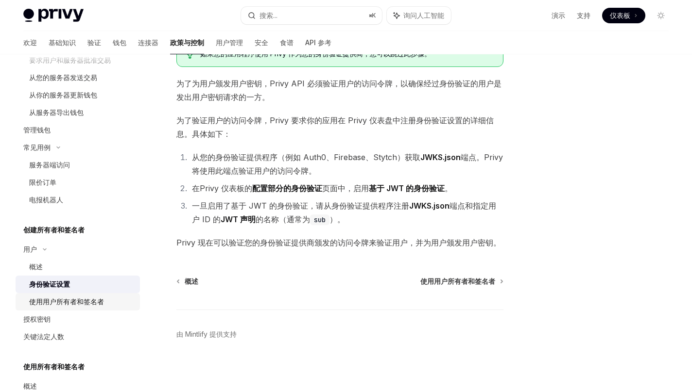
click at [62, 298] on font "使用用户所有者和签名者" at bounding box center [66, 302] width 75 height 8
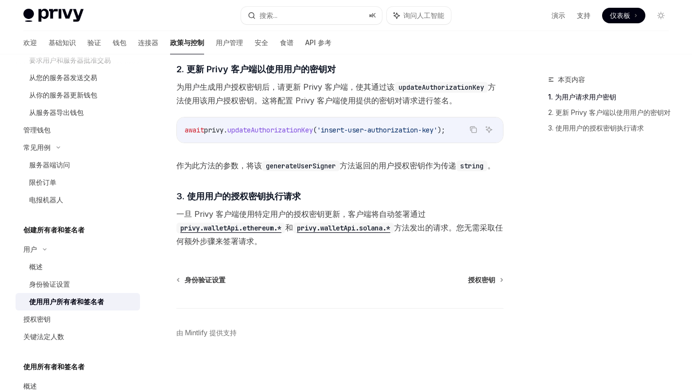
scroll to position [653, 0]
click at [50, 320] on font "授权密钥" at bounding box center [36, 319] width 27 height 8
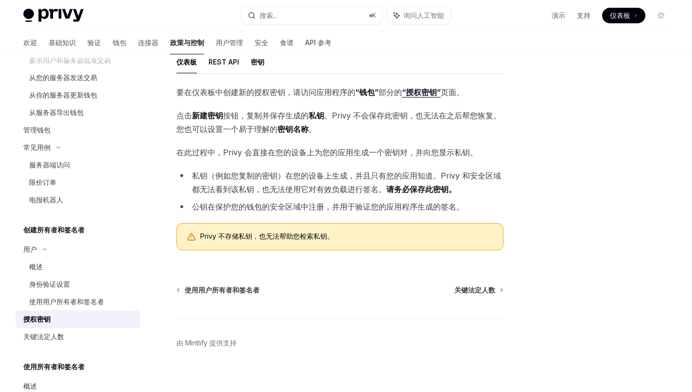
scroll to position [142, 0]
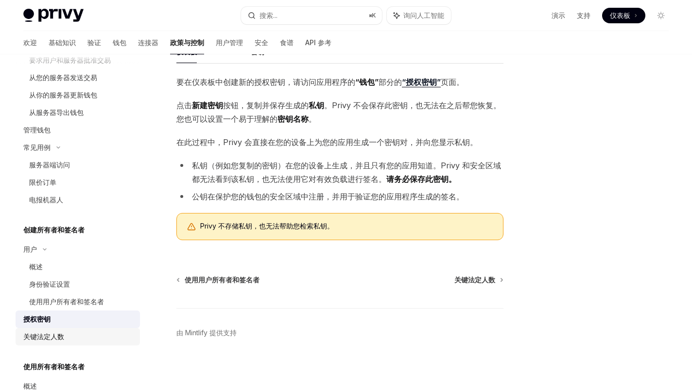
click at [49, 333] on font "关键法定人数" at bounding box center [43, 337] width 41 height 8
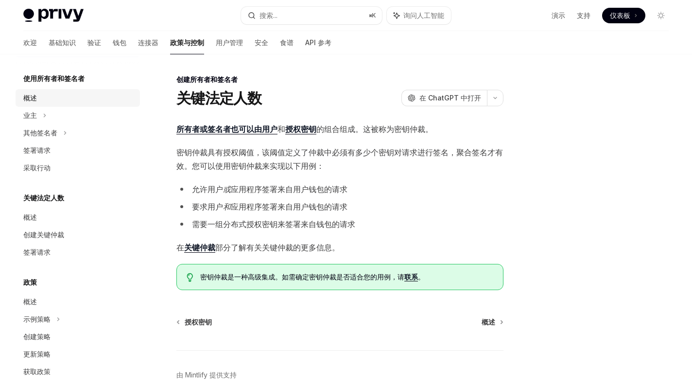
scroll to position [501, 0]
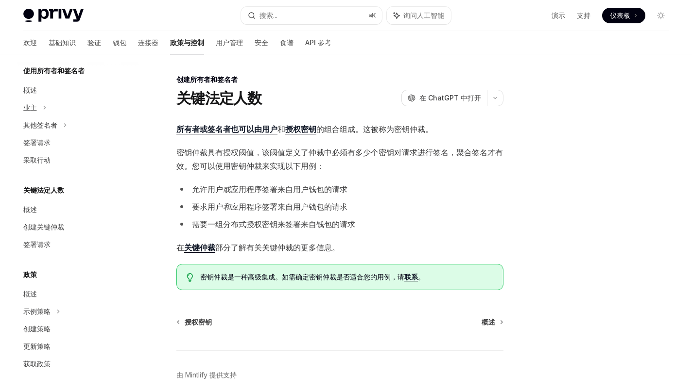
click at [32, 216] on link "概述" at bounding box center [78, 209] width 124 height 17
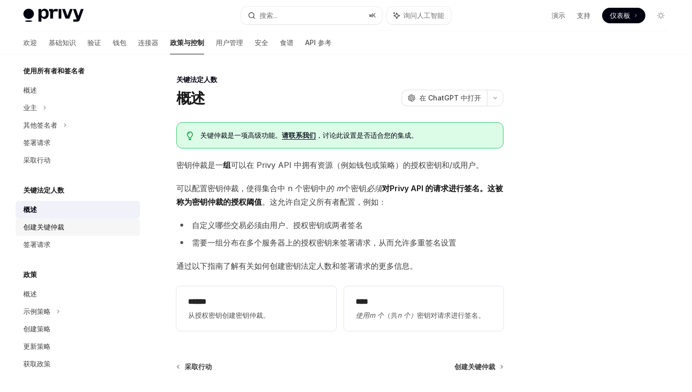
click at [40, 221] on div "创建关键仲裁" at bounding box center [43, 227] width 41 height 12
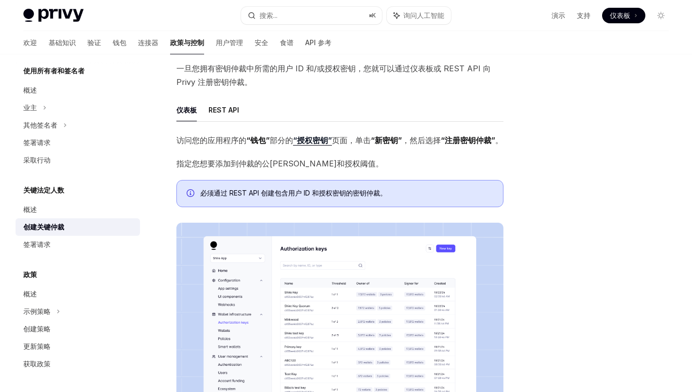
scroll to position [148, 0]
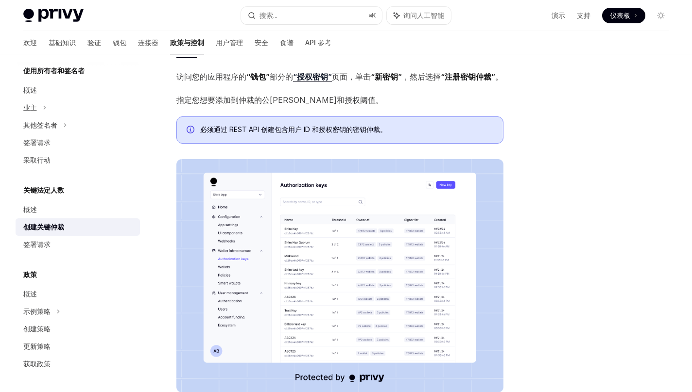
click at [263, 260] on img at bounding box center [339, 276] width 327 height 234
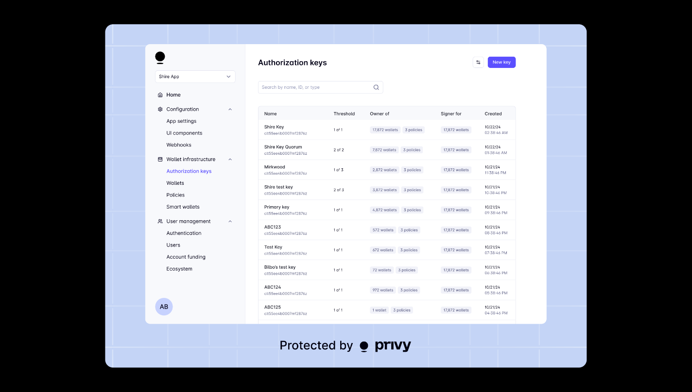
click at [82, 159] on div at bounding box center [346, 196] width 692 height 392
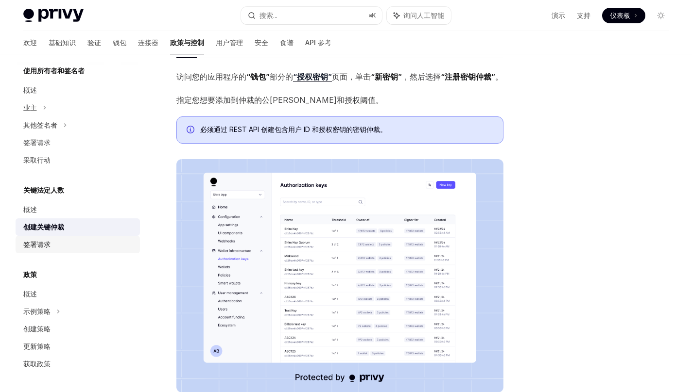
click at [45, 238] on link "签署请求" at bounding box center [78, 244] width 124 height 17
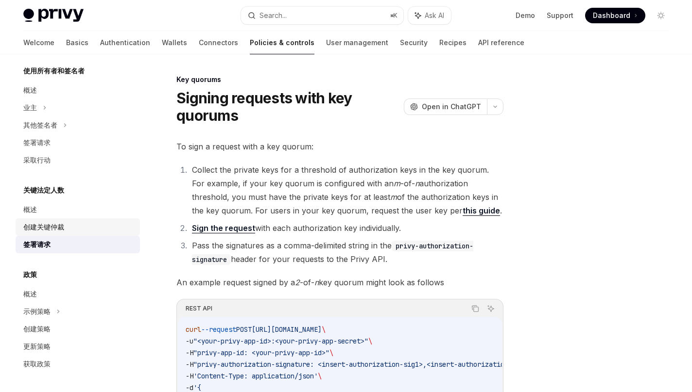
click at [60, 228] on font "创建关键仲裁" at bounding box center [43, 227] width 41 height 8
type textarea "*"
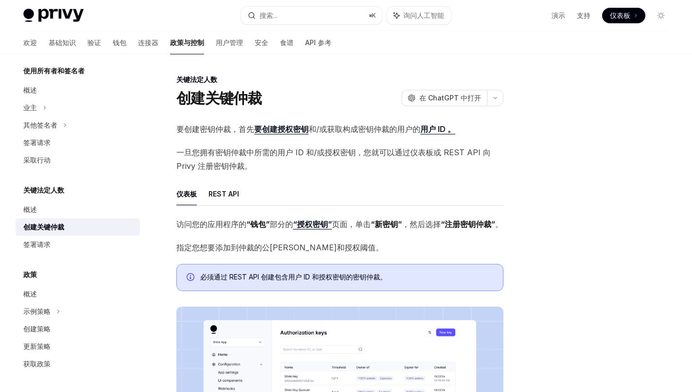
click at [313, 223] on font "“授权密钥”" at bounding box center [312, 225] width 39 height 10
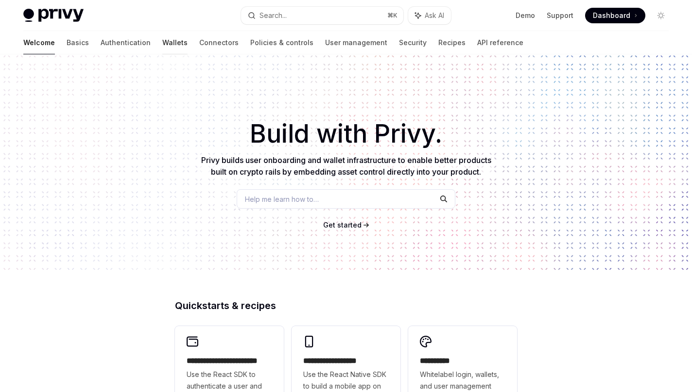
click at [162, 40] on link "Wallets" at bounding box center [174, 42] width 25 height 23
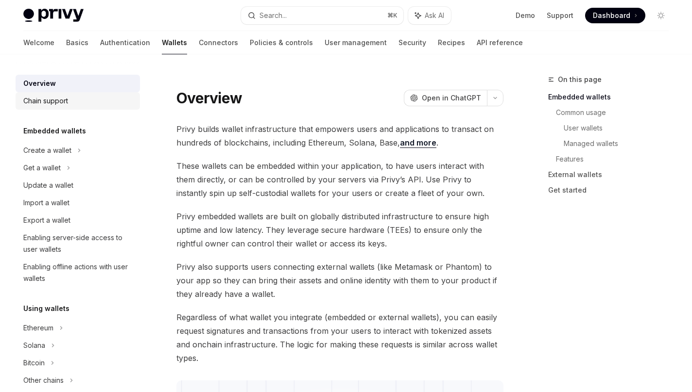
click at [55, 97] on div "Chain support" at bounding box center [45, 101] width 45 height 12
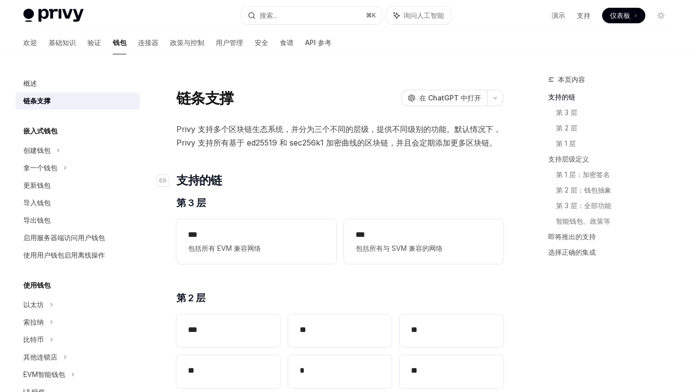
click at [395, 188] on h2 "​ 支持的链" at bounding box center [339, 181] width 327 height 16
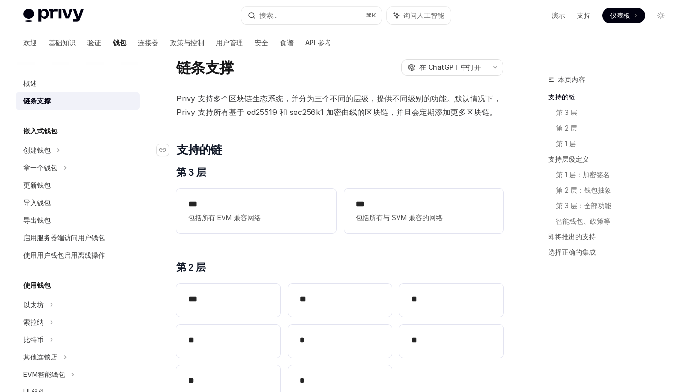
scroll to position [31, 0]
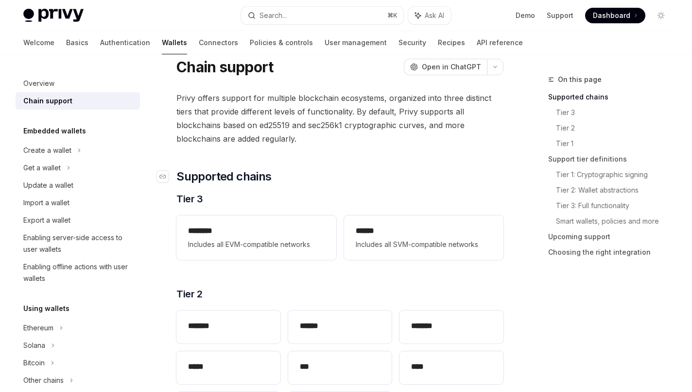
click at [334, 177] on h2 "​ Supported chains" at bounding box center [339, 177] width 327 height 16
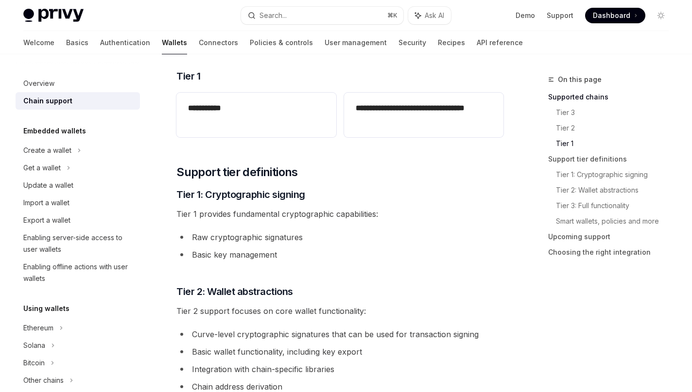
scroll to position [426, 0]
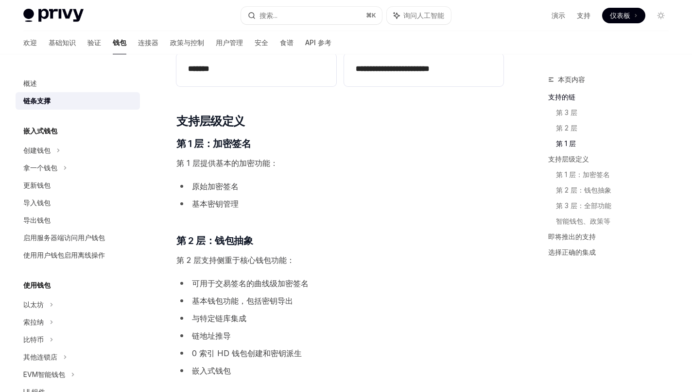
click at [401, 232] on div "**********" at bounding box center [339, 347] width 327 height 1302
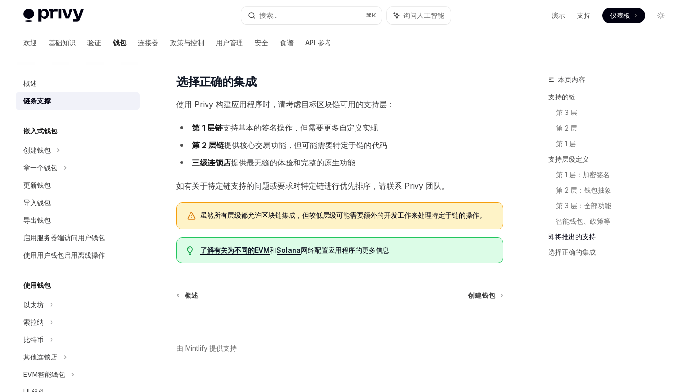
scroll to position [1171, 0]
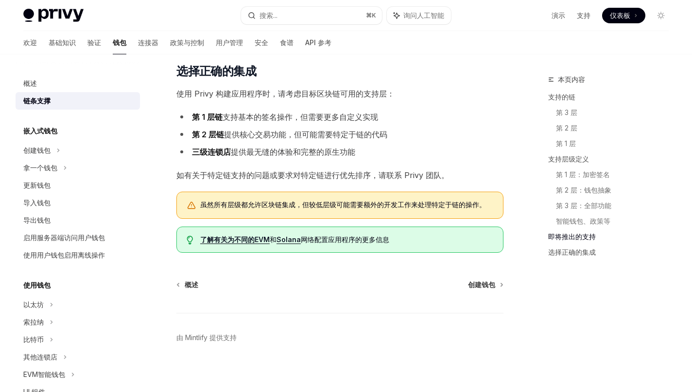
click at [47, 132] on font "嵌入式钱包" at bounding box center [40, 131] width 34 height 8
click at [35, 145] on div "创建钱包" at bounding box center [36, 151] width 27 height 12
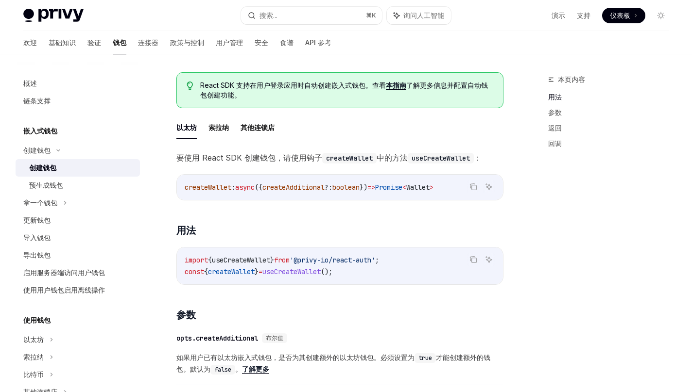
scroll to position [194, 0]
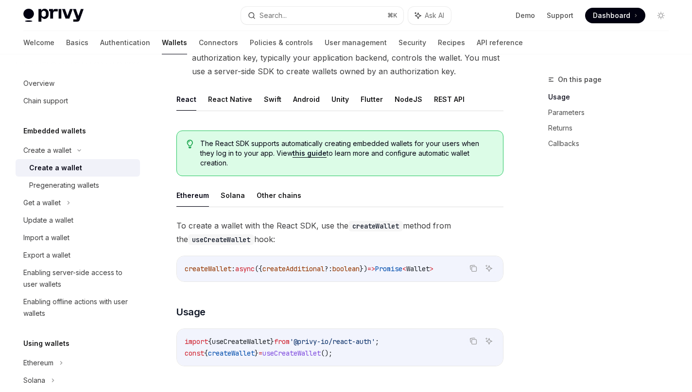
click at [224, 198] on button "Solana" at bounding box center [233, 195] width 24 height 23
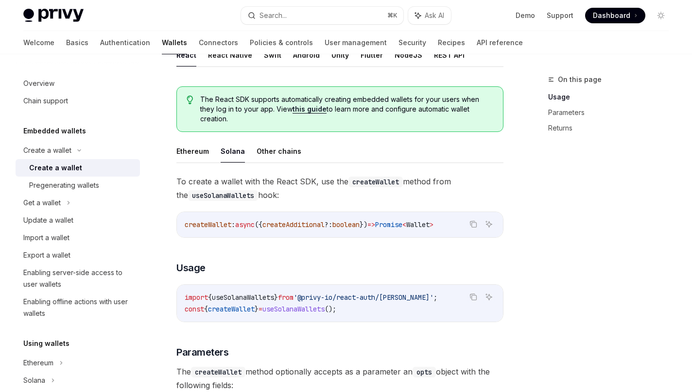
scroll to position [247, 0]
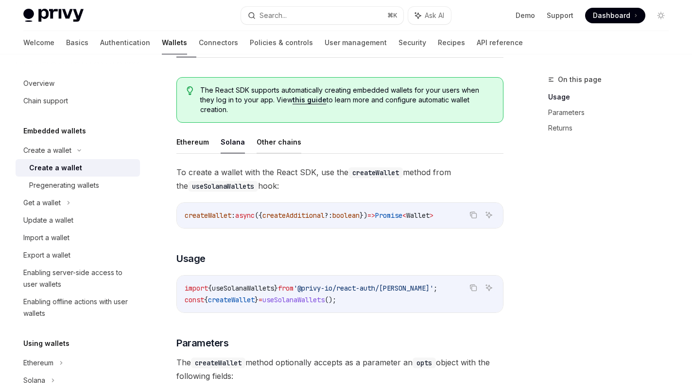
click at [278, 145] on button "Other chains" at bounding box center [278, 142] width 45 height 23
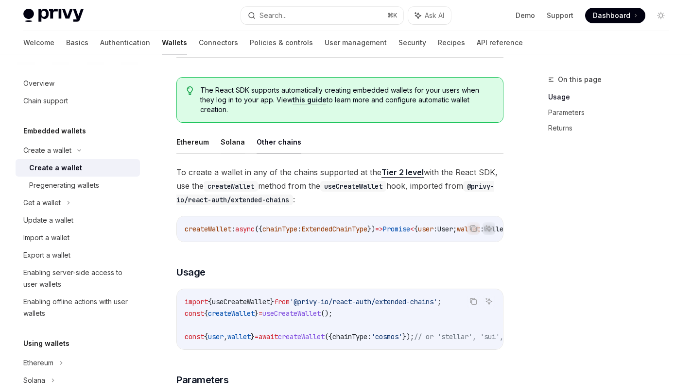
click at [225, 145] on button "Solana" at bounding box center [233, 142] width 24 height 23
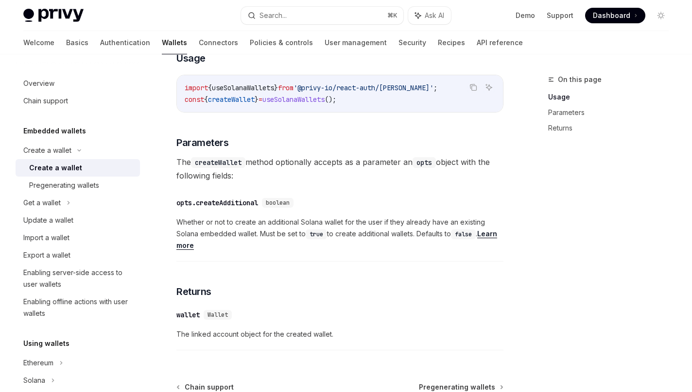
scroll to position [469, 0]
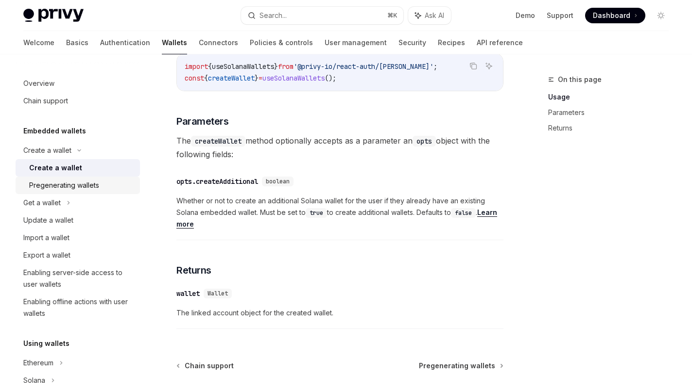
click at [62, 182] on div "Pregenerating wallets" at bounding box center [64, 186] width 70 height 12
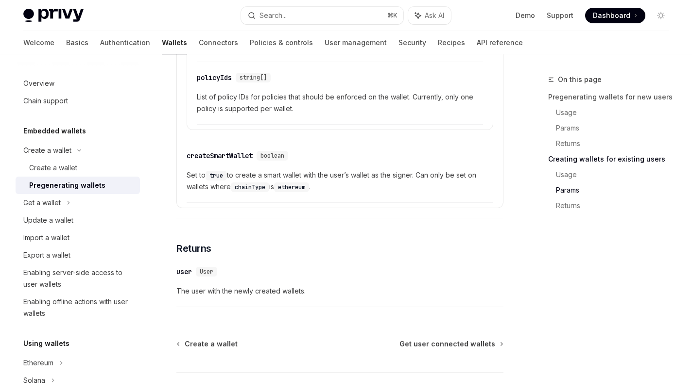
scroll to position [1849, 0]
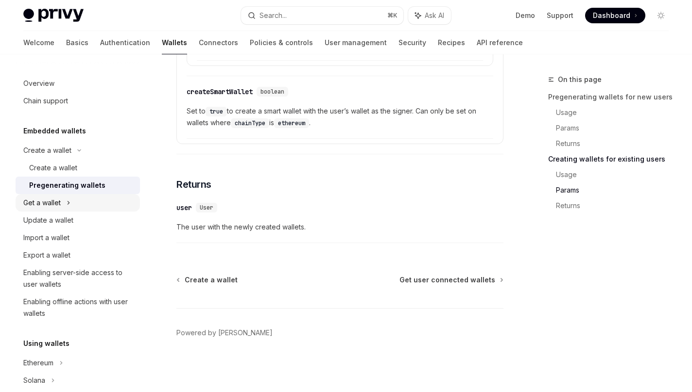
click at [49, 205] on div "Get a wallet" at bounding box center [41, 203] width 37 height 12
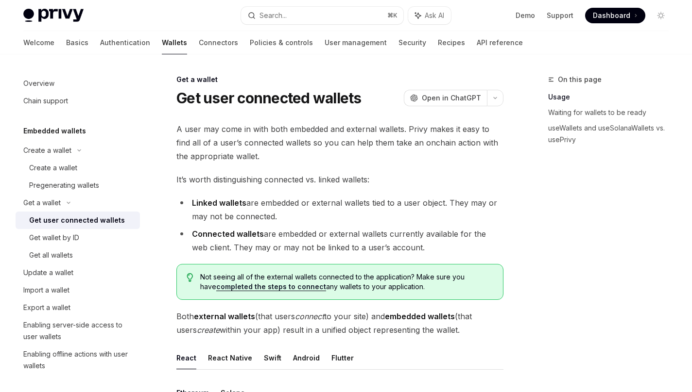
click at [64, 222] on div "Get user connected wallets" at bounding box center [77, 221] width 96 height 12
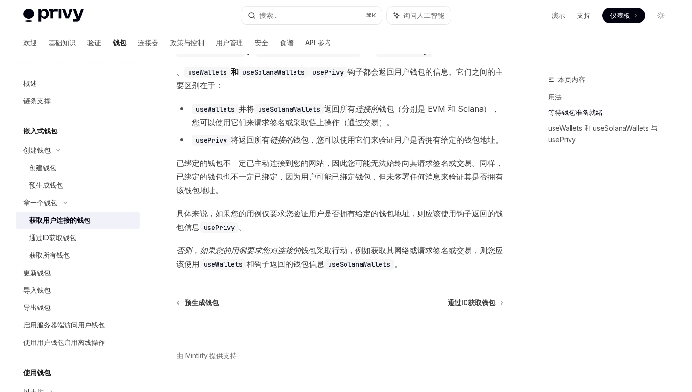
scroll to position [816, 0]
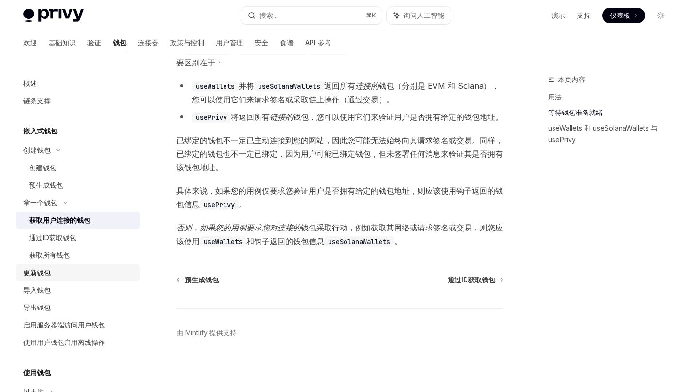
click at [44, 270] on font "更新钱包" at bounding box center [36, 273] width 27 height 8
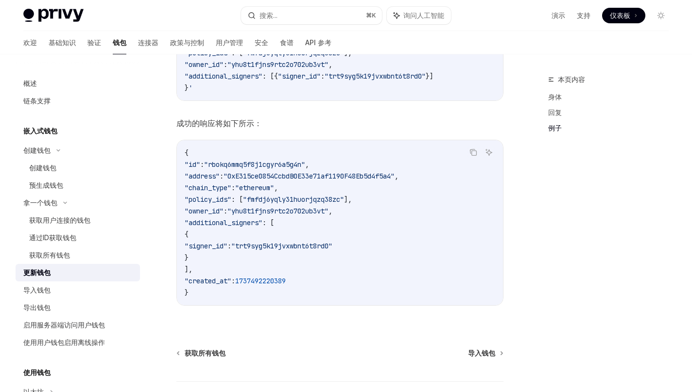
scroll to position [1170, 0]
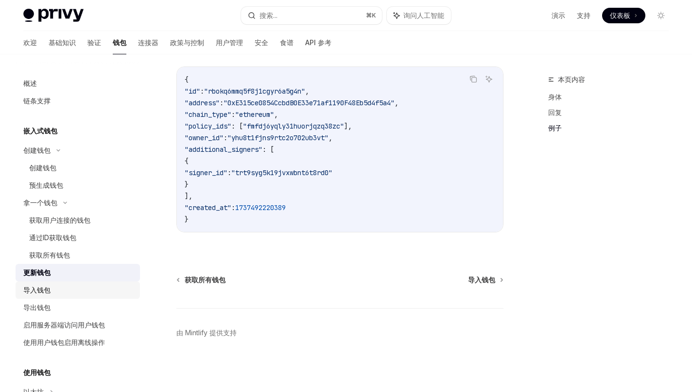
click at [42, 284] on link "导入钱包" at bounding box center [78, 290] width 124 height 17
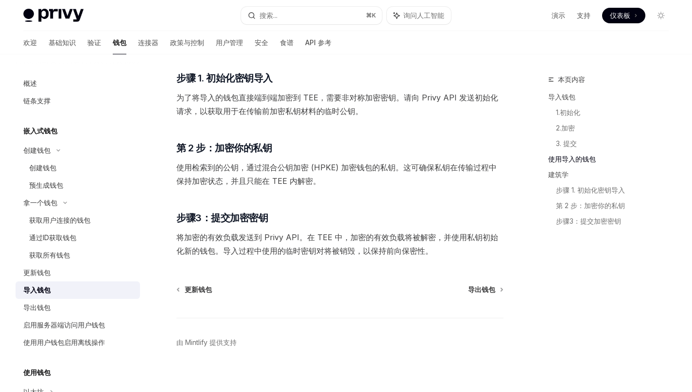
scroll to position [2222, 0]
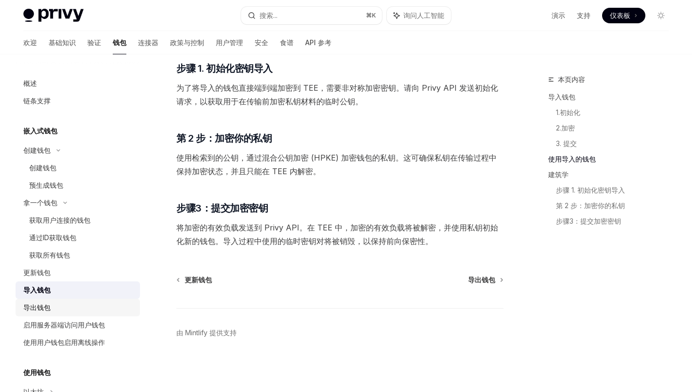
click at [66, 302] on div "导出钱包" at bounding box center [78, 308] width 111 height 12
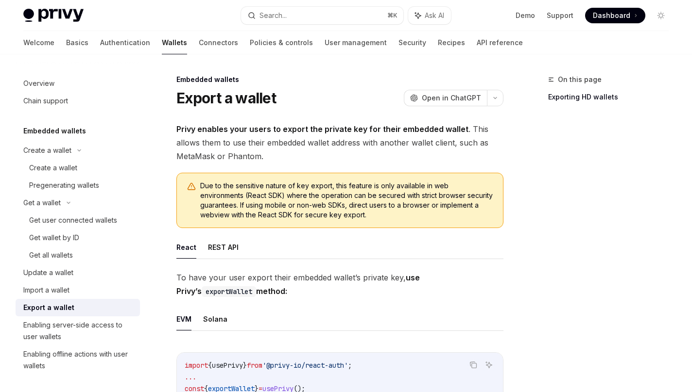
click at [329, 253] on ul "React REST API" at bounding box center [339, 247] width 327 height 23
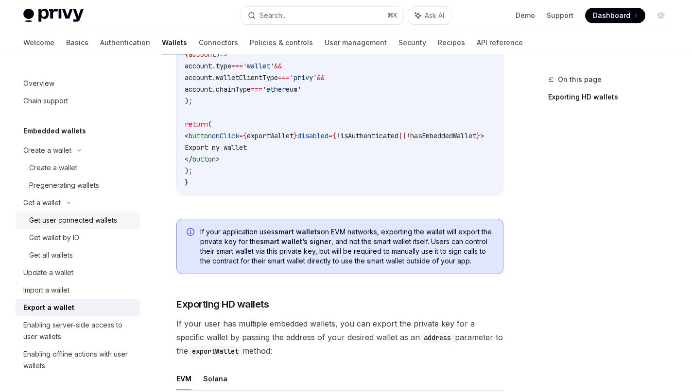
scroll to position [651, 0]
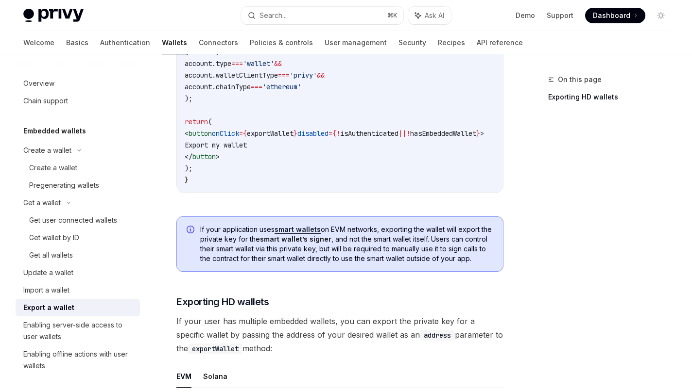
click at [508, 156] on div "On this page Exporting HD wallets Embedded wallets Export a wallet OpenAI Open …" at bounding box center [346, 53] width 661 height 1298
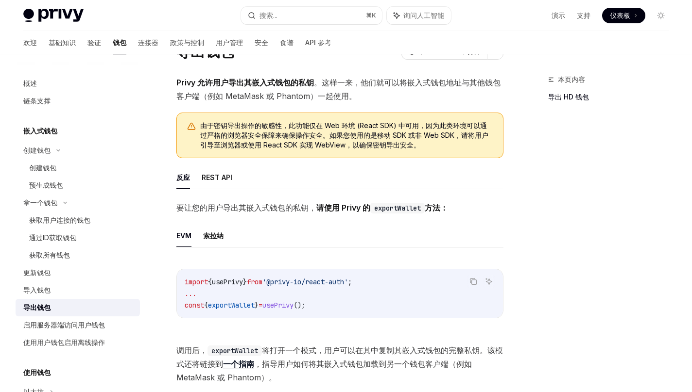
scroll to position [48, 0]
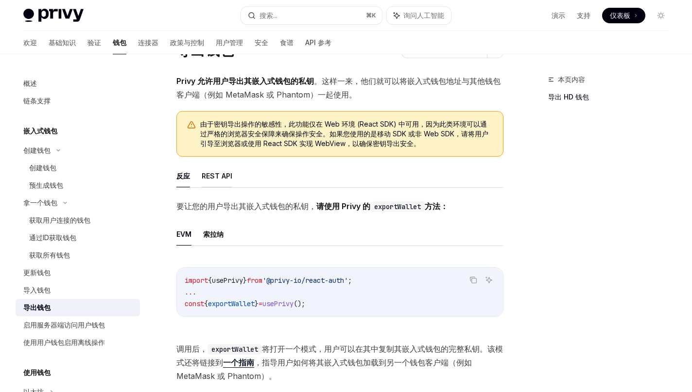
click at [217, 176] on font "REST API" at bounding box center [217, 176] width 31 height 8
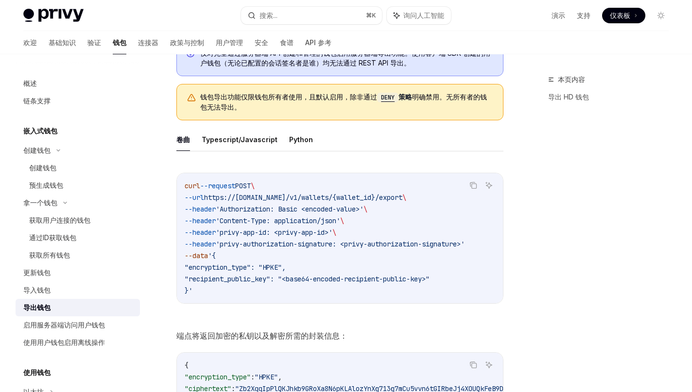
scroll to position [248, 0]
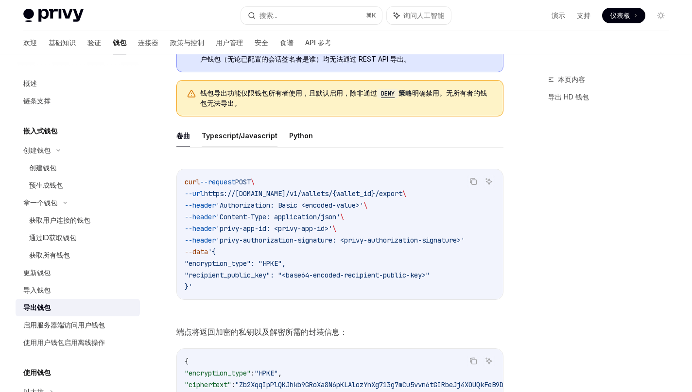
click at [225, 134] on font "Typescript/Javascript" at bounding box center [240, 136] width 76 height 8
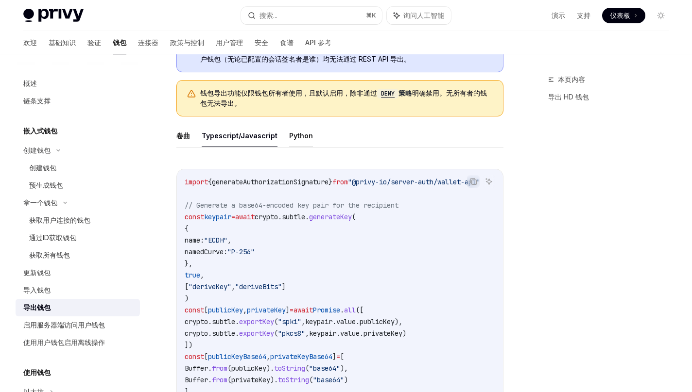
click at [294, 140] on font "Python" at bounding box center [301, 136] width 24 height 12
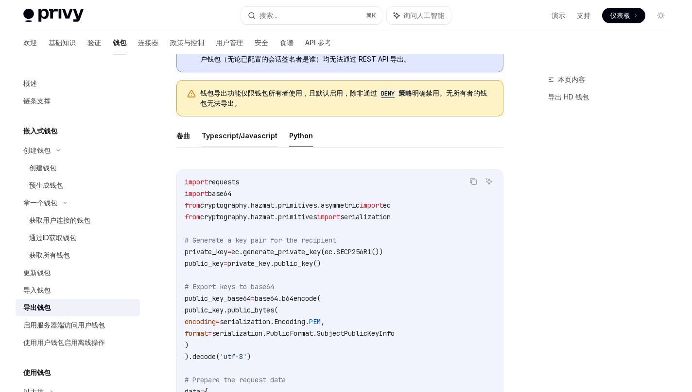
click at [228, 136] on font "Typescript/Javascript" at bounding box center [240, 136] width 76 height 8
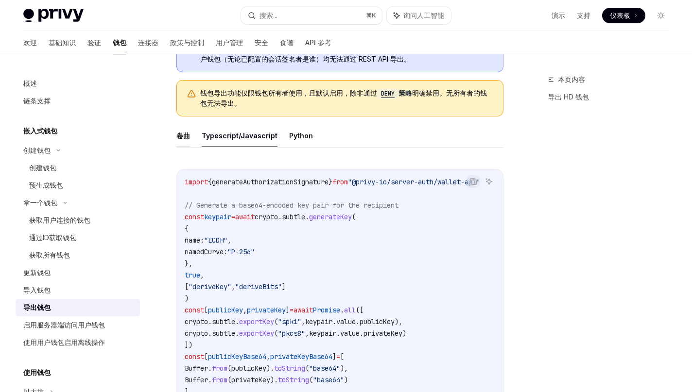
click at [188, 135] on font "卷曲" at bounding box center [183, 136] width 14 height 8
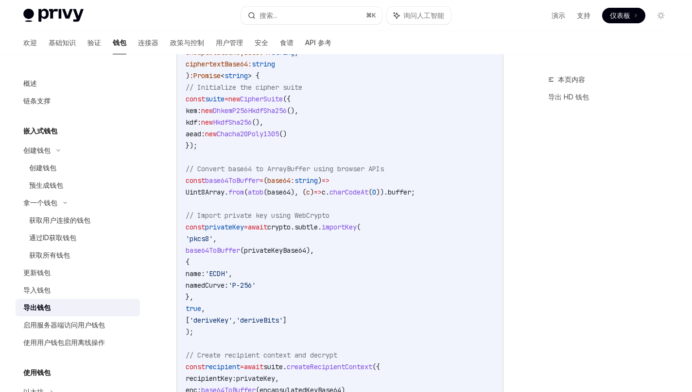
scroll to position [547, 0]
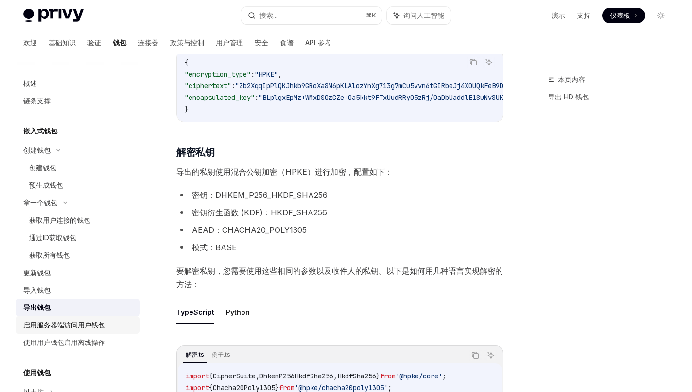
click at [65, 330] on div "启用服务器端访问用户钱包" at bounding box center [64, 326] width 82 height 12
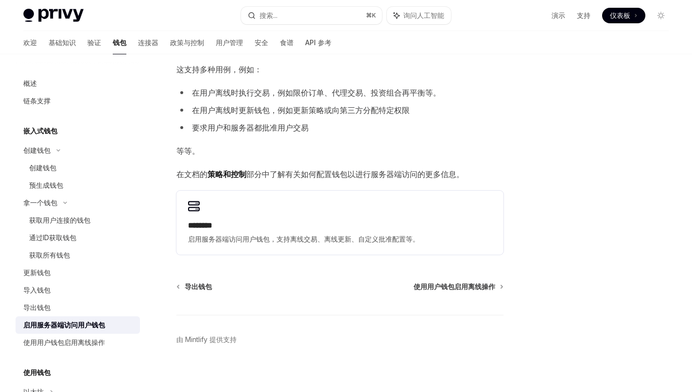
scroll to position [103, 0]
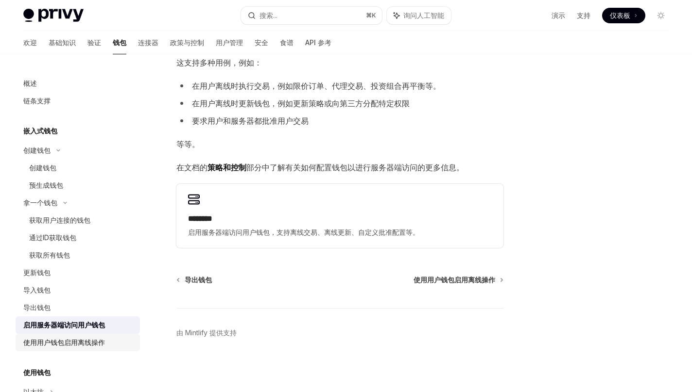
click at [68, 342] on font "使用用户钱包启用离线操作" at bounding box center [64, 343] width 82 height 8
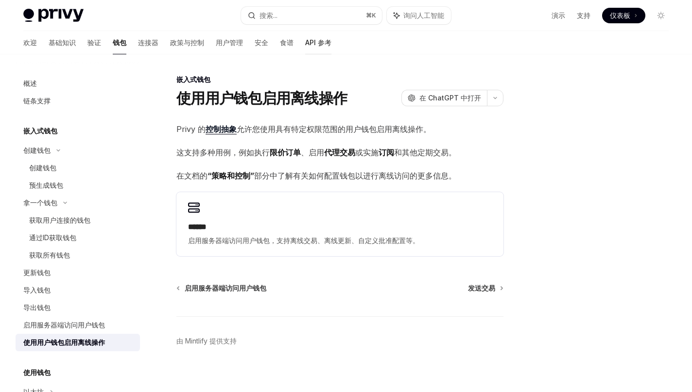
click at [305, 45] on font "API 参考" at bounding box center [318, 42] width 26 height 8
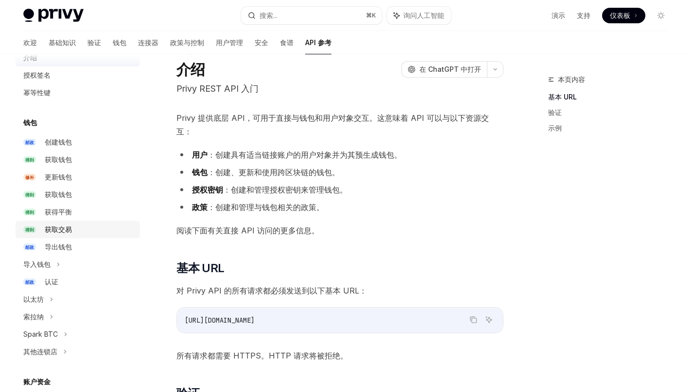
scroll to position [29, 0]
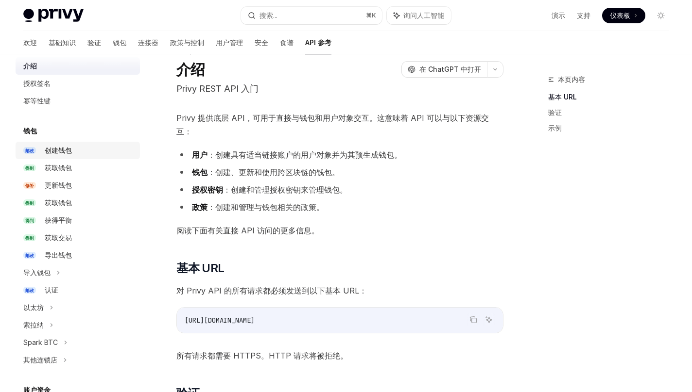
click at [60, 153] on font "创建钱包" at bounding box center [58, 150] width 27 height 8
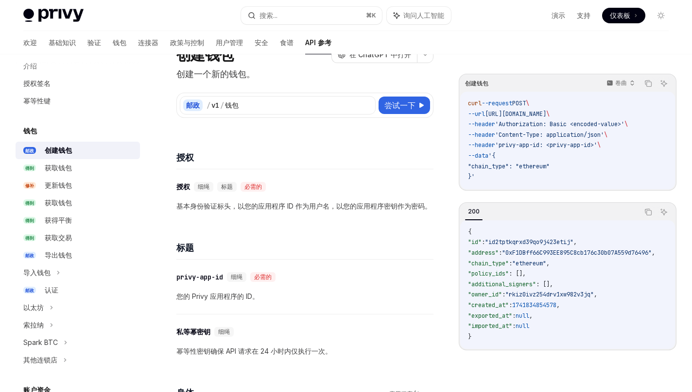
scroll to position [45, 0]
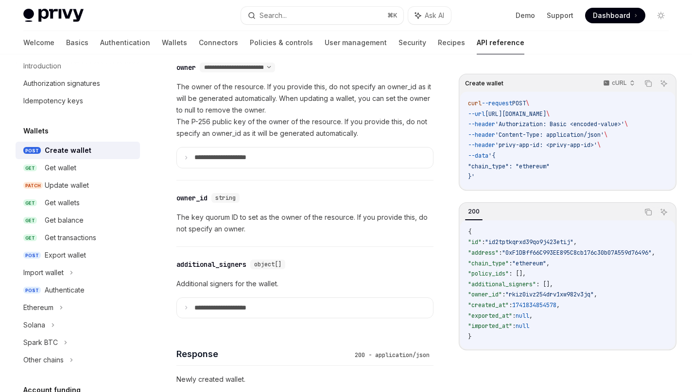
scroll to position [612, 0]
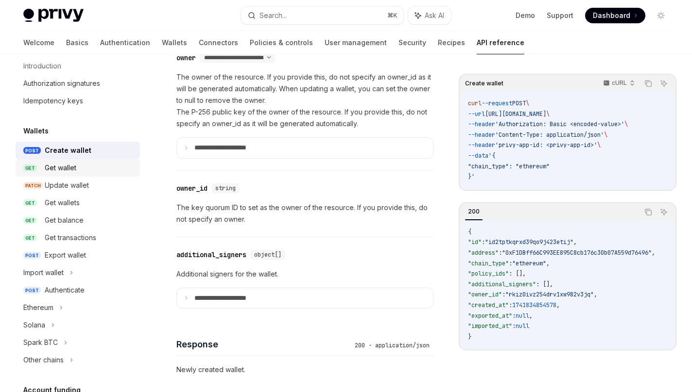
click at [65, 169] on div "Get wallet" at bounding box center [61, 168] width 32 height 12
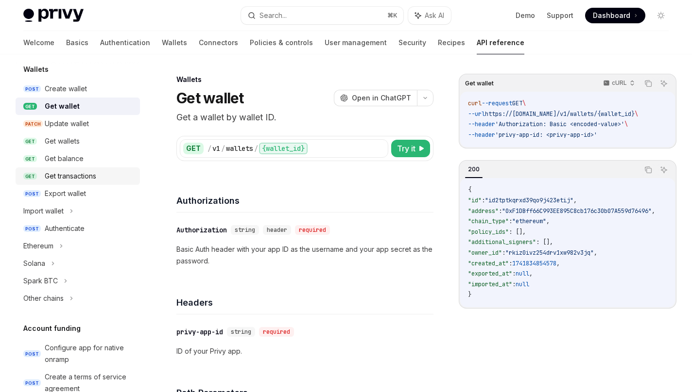
scroll to position [91, 0]
click at [63, 226] on div "Authenticate" at bounding box center [65, 228] width 40 height 12
type textarea "*"
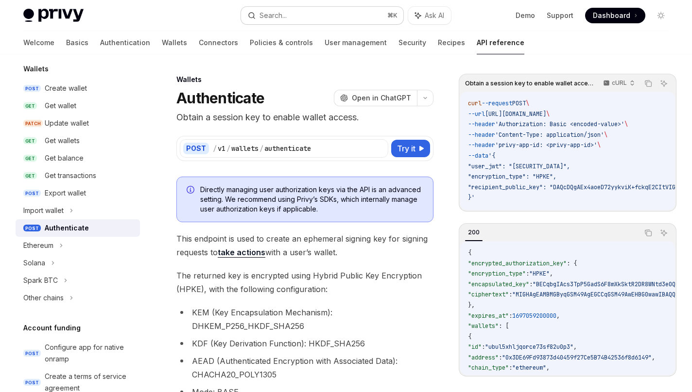
click at [291, 19] on button "Search... ⌘ K" at bounding box center [322, 15] width 162 height 17
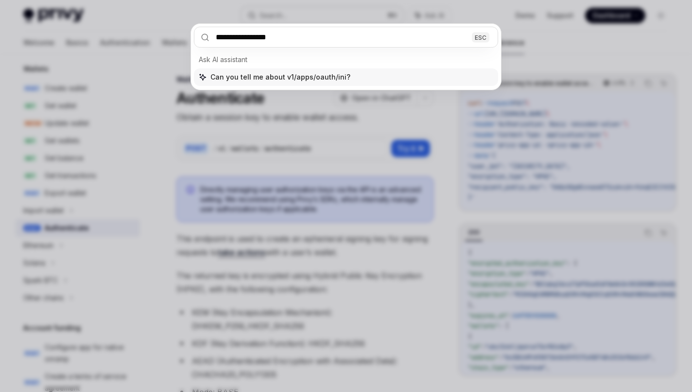
type input "**********"
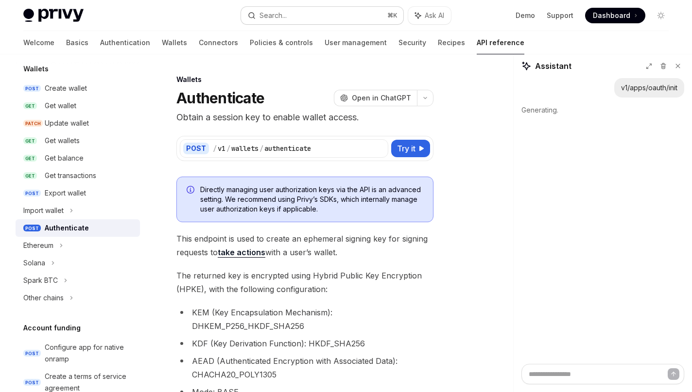
type textarea "*"
click at [272, 21] on button "Search... ⌘ K" at bounding box center [322, 15] width 162 height 17
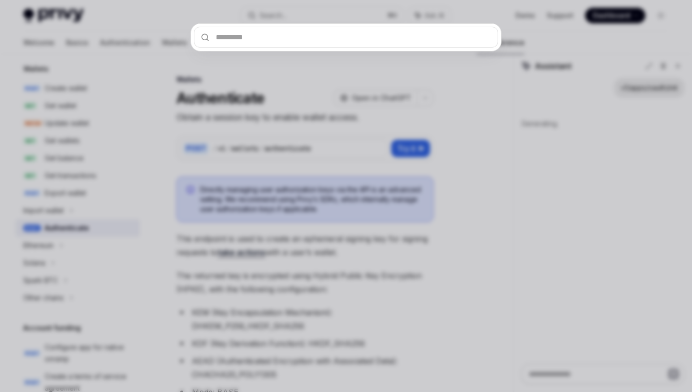
click at [269, 35] on input "text" at bounding box center [346, 37] width 304 height 21
type input "*"
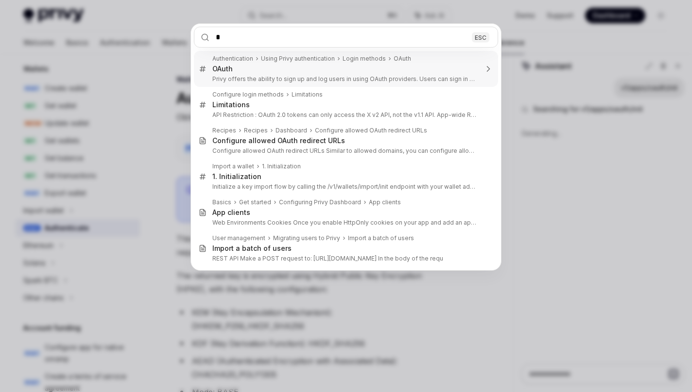
type textarea "*"
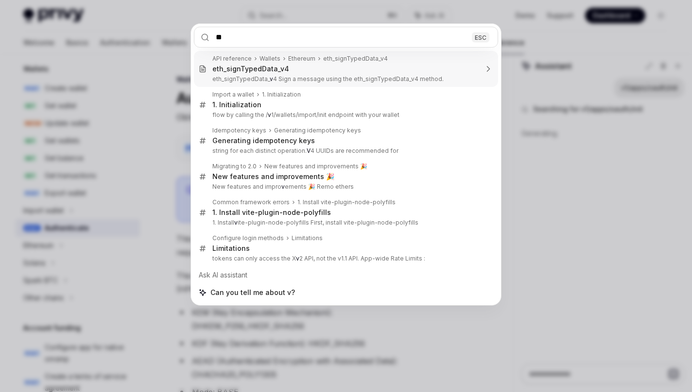
type input "***"
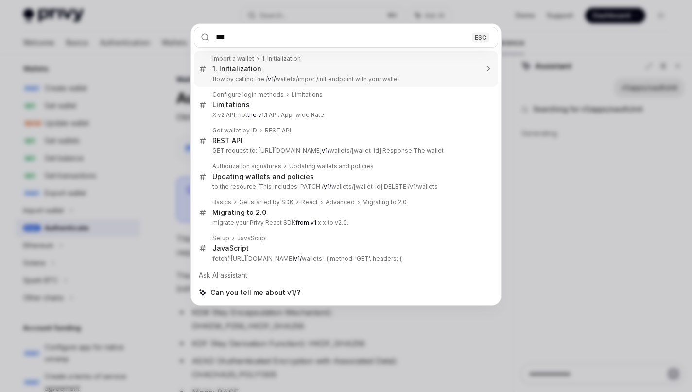
type textarea "*"
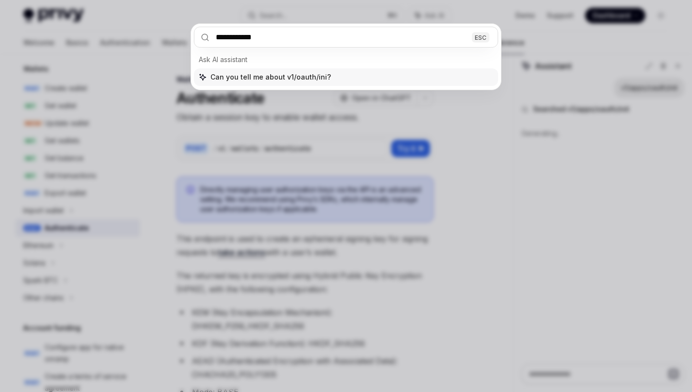
type input "**********"
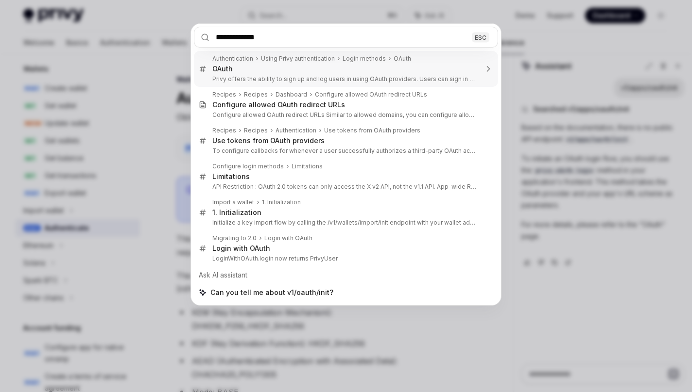
type textarea "*"
type input "**********"
click at [466, 9] on div "**********" at bounding box center [346, 196] width 692 height 392
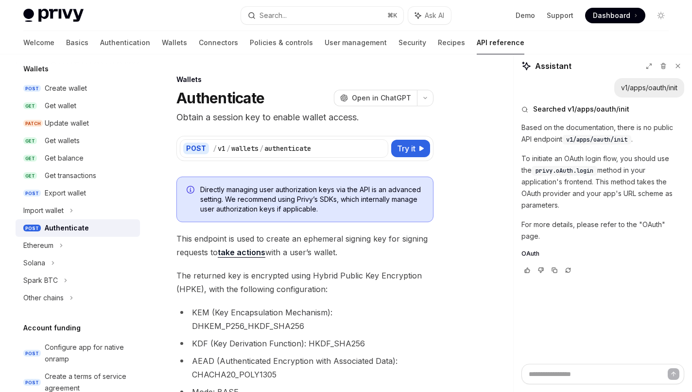
click at [544, 170] on span "privy.oAuth.login" at bounding box center [564, 171] width 58 height 8
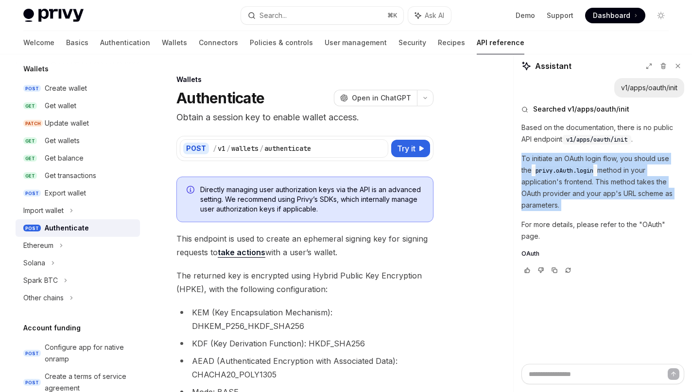
click at [544, 170] on span "privy.oAuth.login" at bounding box center [564, 171] width 58 height 8
click at [563, 173] on span "privy.oAuth.login" at bounding box center [564, 171] width 58 height 8
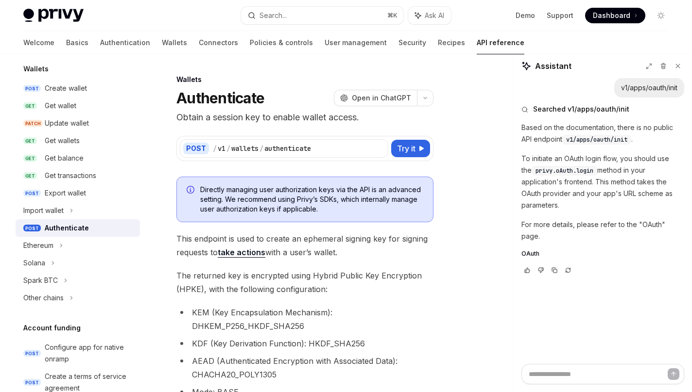
click at [531, 250] on span "OAuth" at bounding box center [530, 254] width 18 height 8
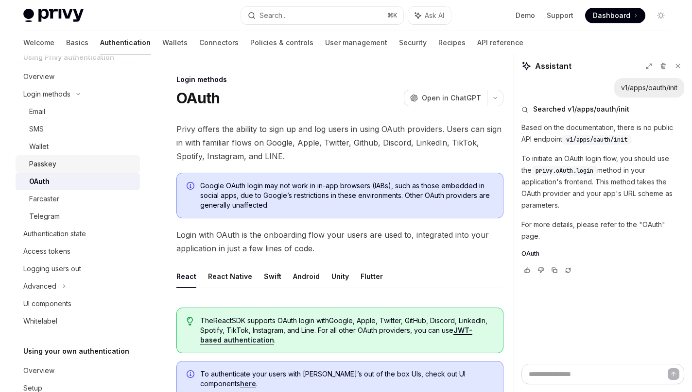
scroll to position [51, 0]
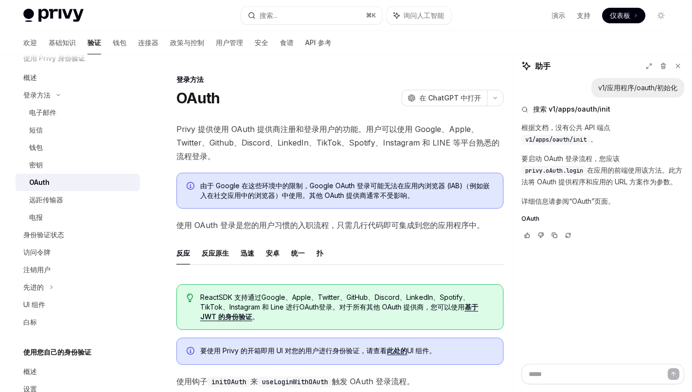
click at [335, 105] on div "OAuth OpenAI 在 ChatGPT 中打开" at bounding box center [339, 97] width 327 height 17
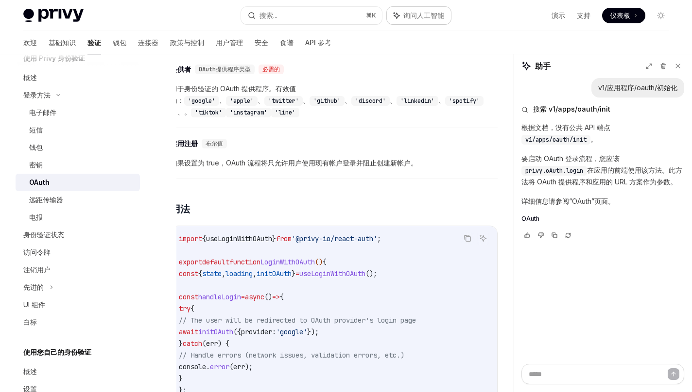
scroll to position [0, 0]
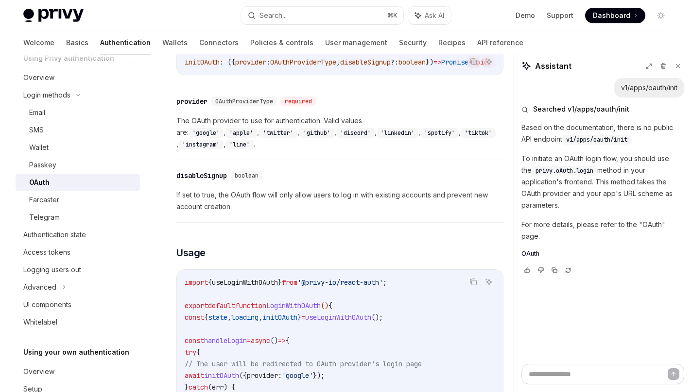
click at [326, 193] on span "If set to true, the OAuth flow will only allow users to log in with existing ac…" at bounding box center [339, 200] width 327 height 23
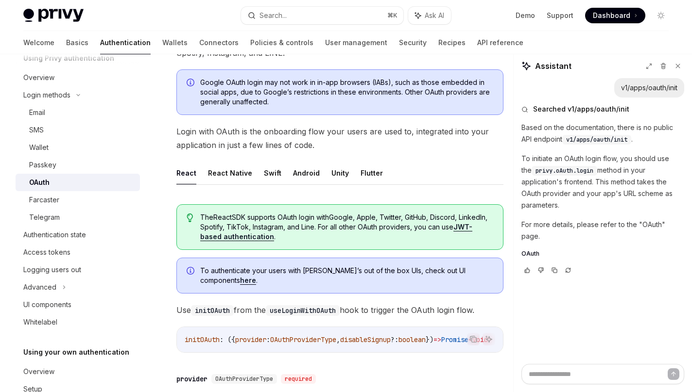
scroll to position [101, 0]
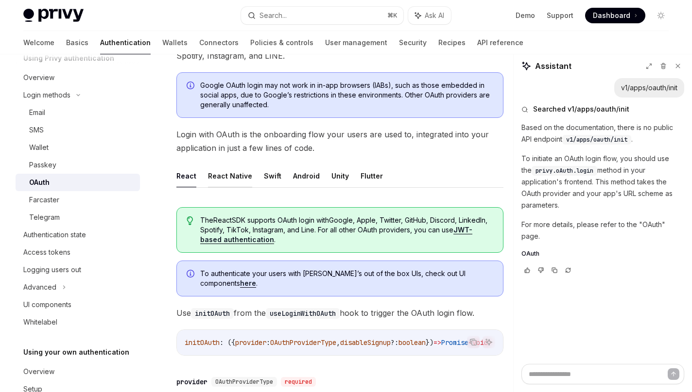
click at [228, 176] on button "React Native" at bounding box center [230, 176] width 44 height 23
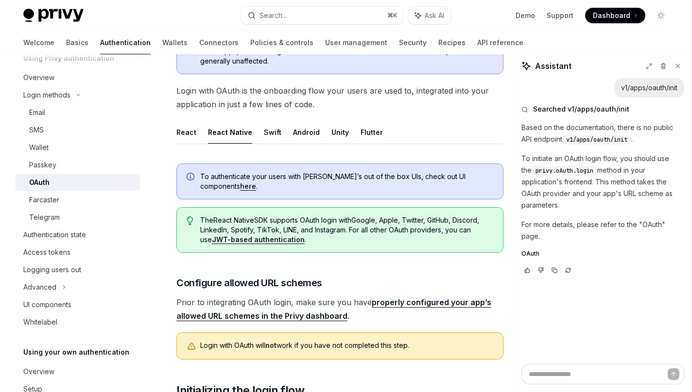
scroll to position [143, 0]
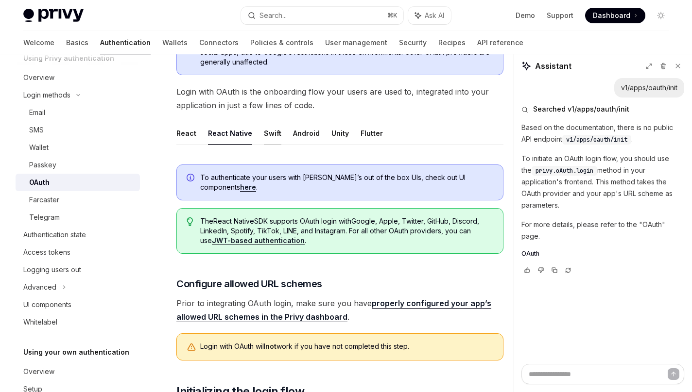
click at [264, 133] on button "Swift" at bounding box center [272, 133] width 17 height 23
type textarea "*"
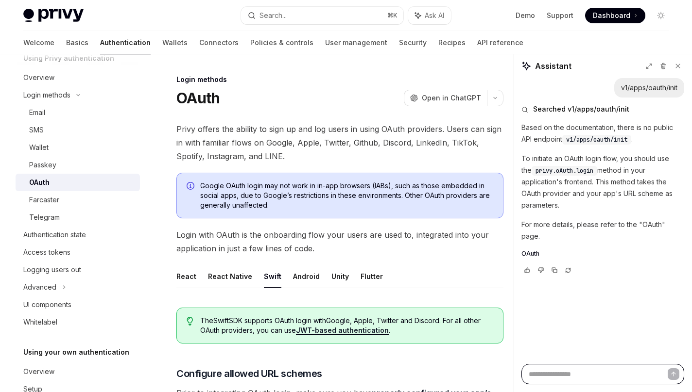
click at [552, 376] on textarea at bounding box center [602, 374] width 163 height 20
paste textarea "**********"
type textarea "**********"
type textarea "*"
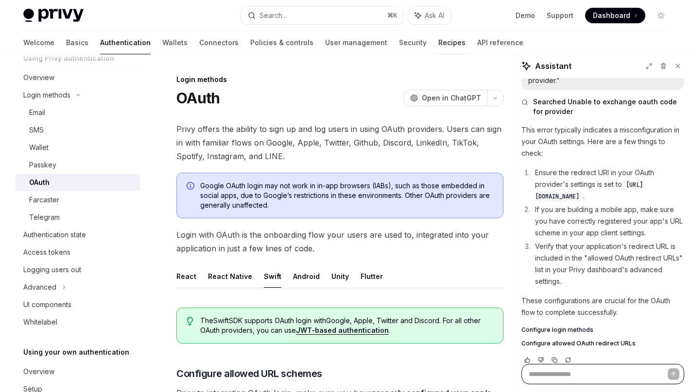
type textarea "*"
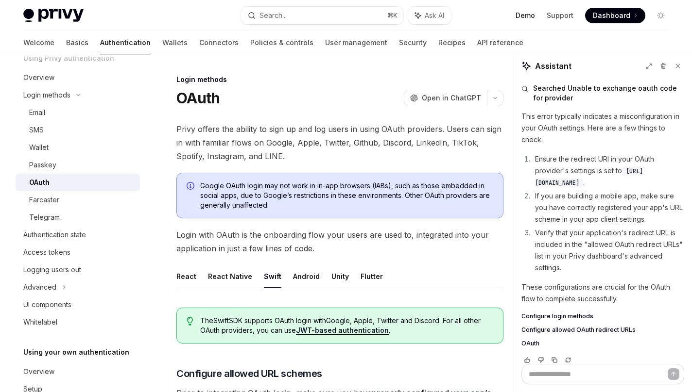
click at [523, 18] on link "Demo" at bounding box center [524, 16] width 19 height 10
